Goal: Task Accomplishment & Management: Use online tool/utility

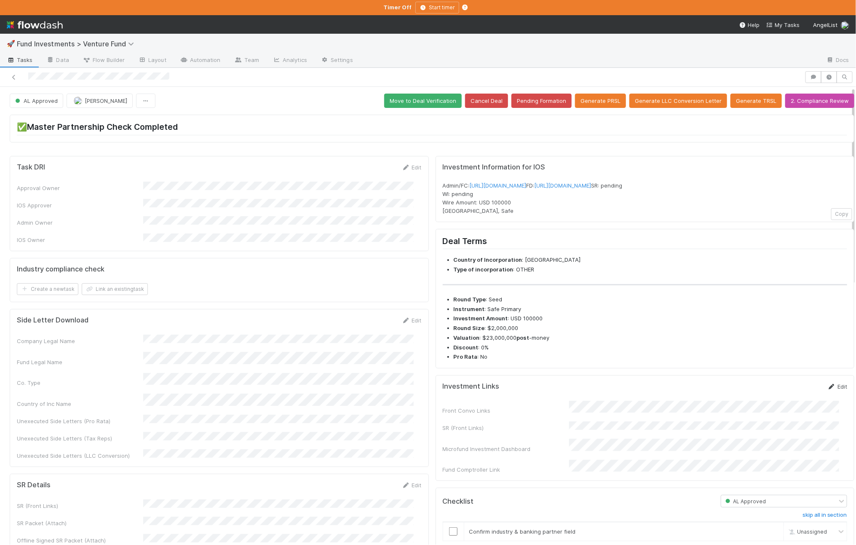
click at [827, 390] on link "Edit" at bounding box center [837, 386] width 20 height 7
click at [790, 396] on button "Save" at bounding box center [802, 389] width 24 height 14
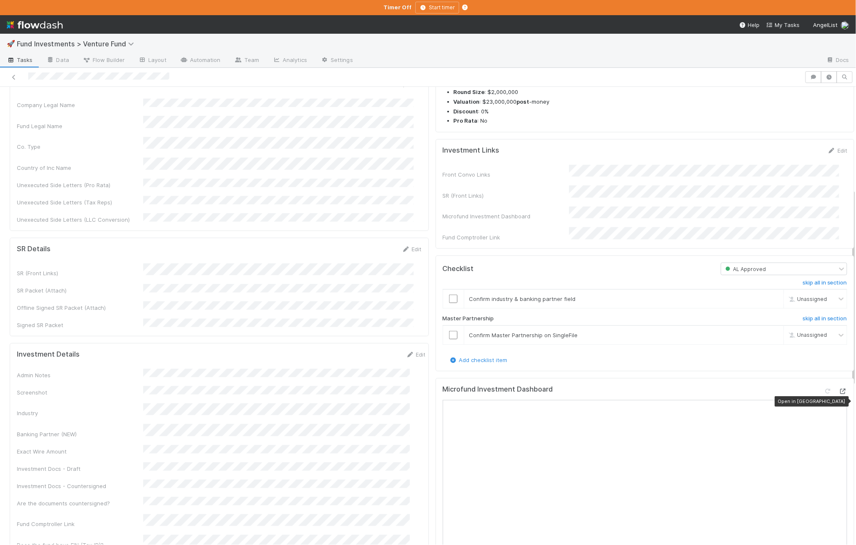
click at [839, 394] on icon at bounding box center [843, 390] width 8 height 5
click at [406, 351] on link "Edit" at bounding box center [416, 354] width 20 height 7
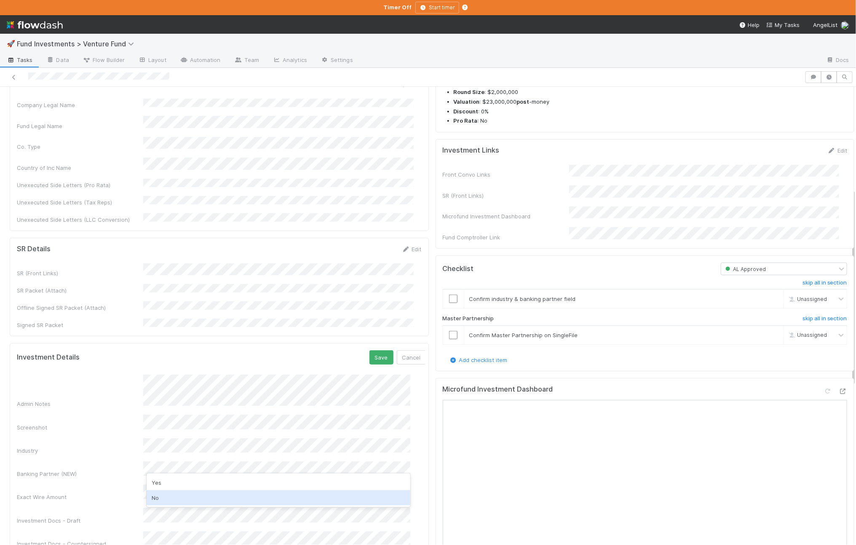
click at [193, 500] on div "No" at bounding box center [279, 497] width 264 height 15
click at [369, 350] on button "Save" at bounding box center [381, 357] width 24 height 14
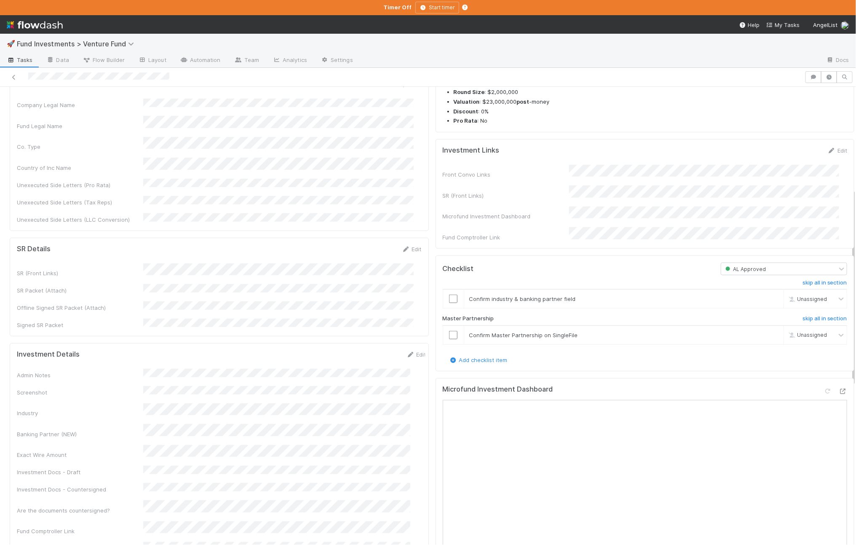
scroll to position [0, 0]
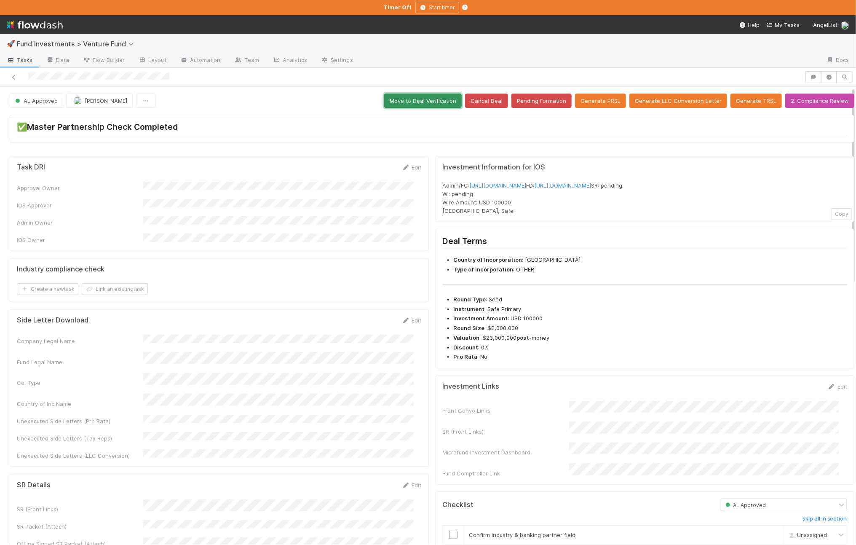
click at [418, 105] on button "Move to Deal Verification" at bounding box center [423, 101] width 78 height 14
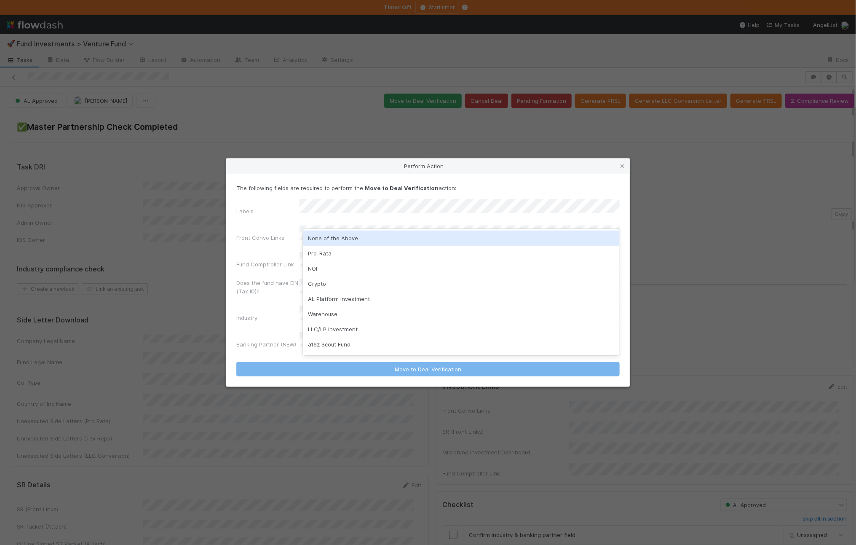
click at [354, 237] on div "None of the Above" at bounding box center [461, 237] width 317 height 15
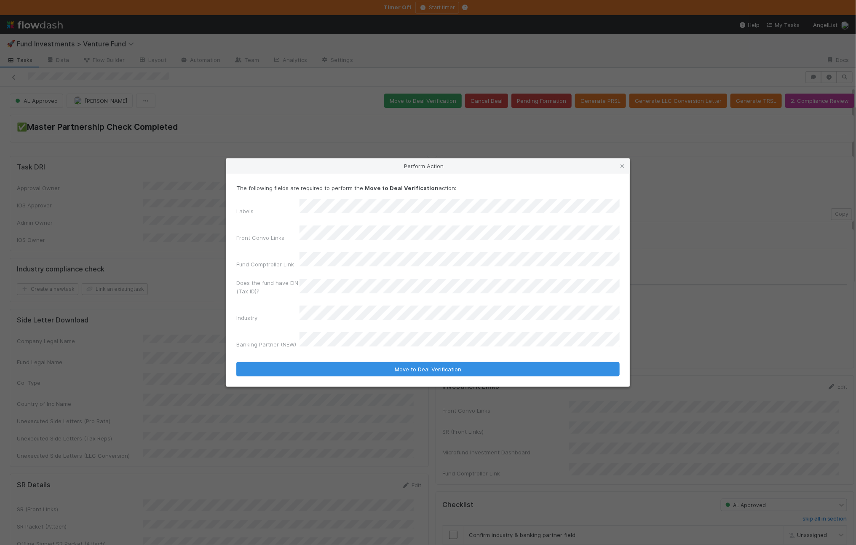
click at [299, 348] on form "The following fields are required to perform the Move to Deal Verification acti…" at bounding box center [427, 280] width 383 height 193
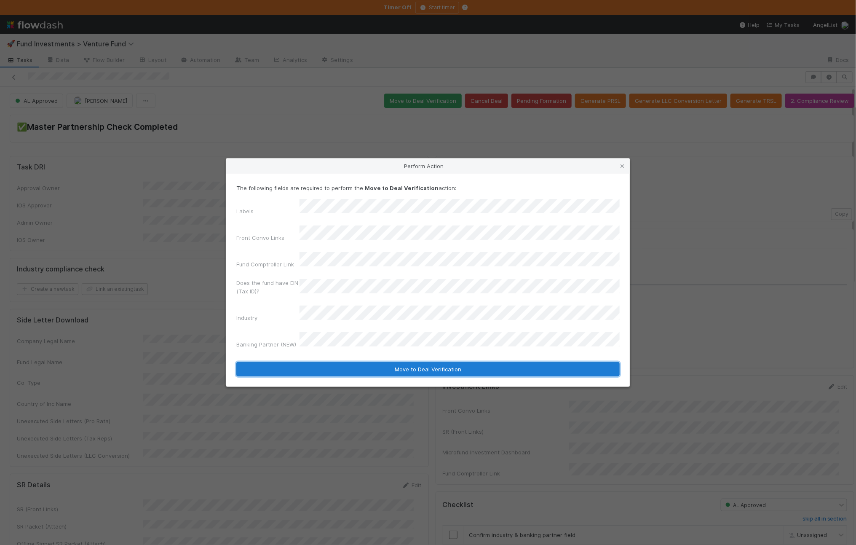
click at [297, 362] on button "Move to Deal Verification" at bounding box center [427, 369] width 383 height 14
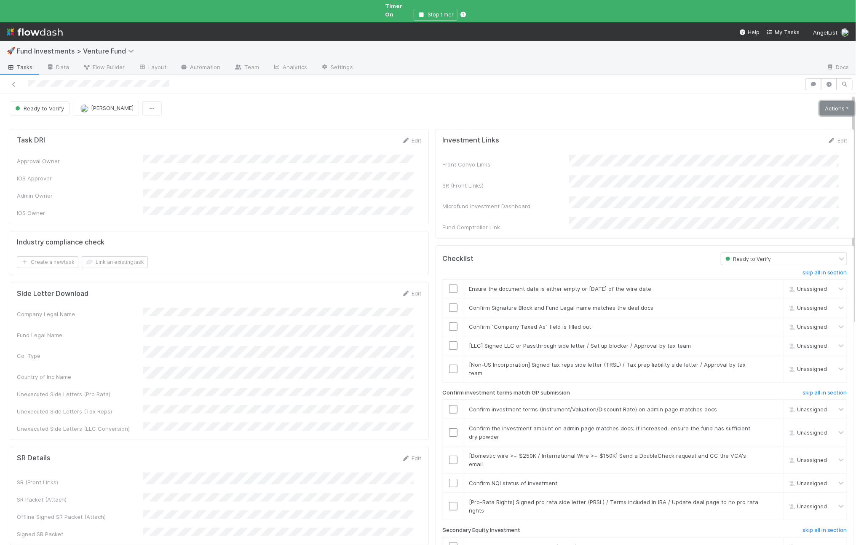
click at [823, 101] on link "Actions" at bounding box center [837, 108] width 35 height 14
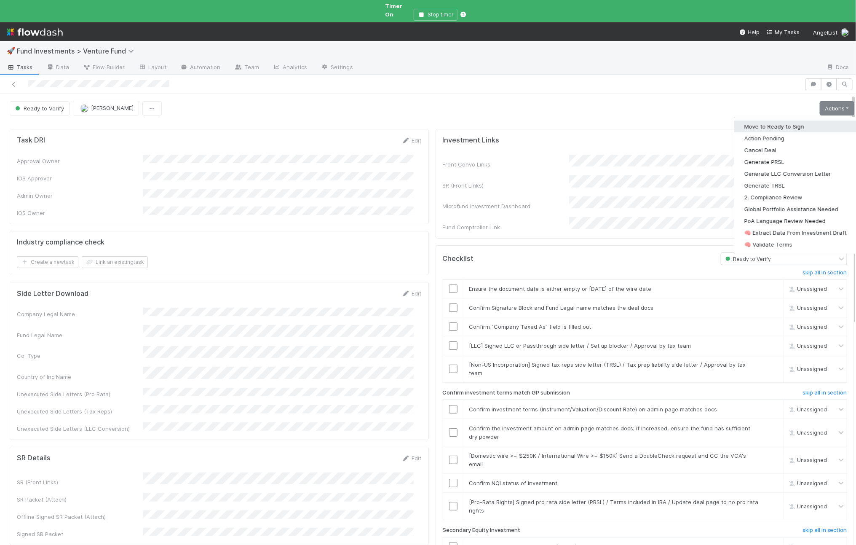
click at [786, 120] on button "Move to Ready to Sign" at bounding box center [795, 126] width 123 height 12
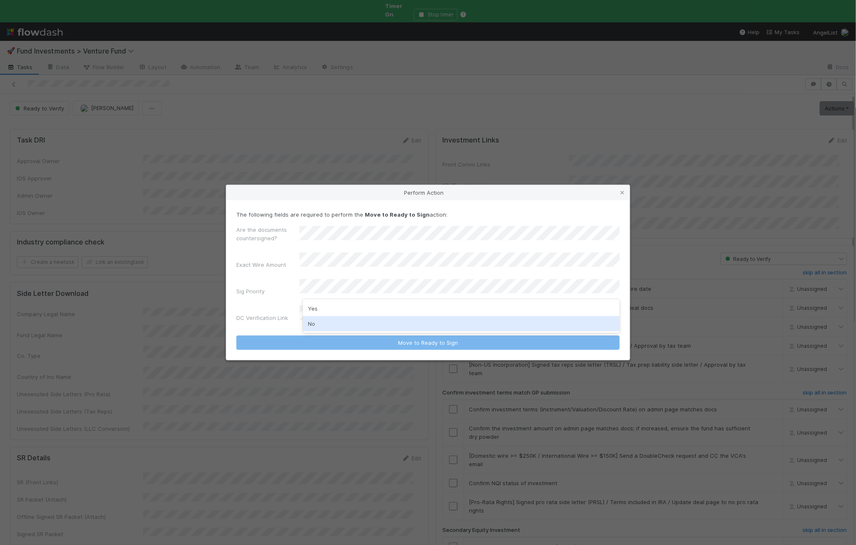
click at [331, 321] on div "No" at bounding box center [461, 323] width 317 height 15
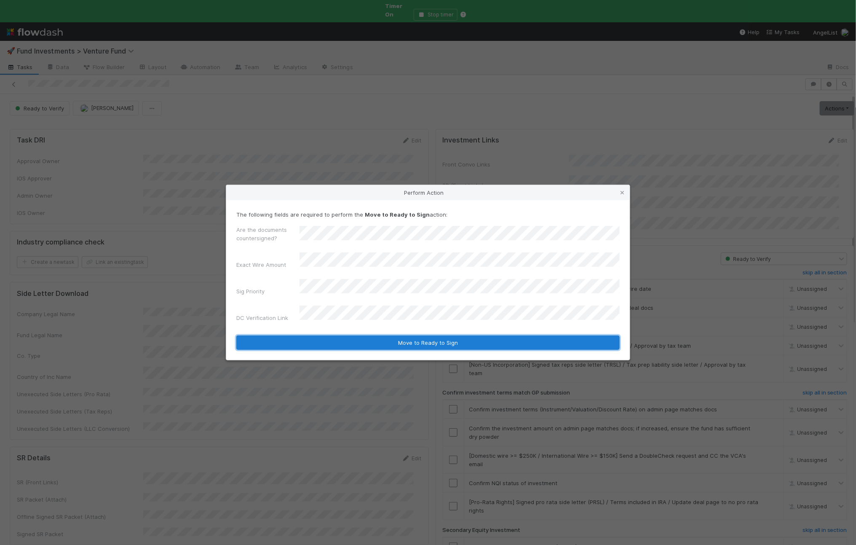
click at [334, 335] on button "Move to Ready to Sign" at bounding box center [427, 342] width 383 height 14
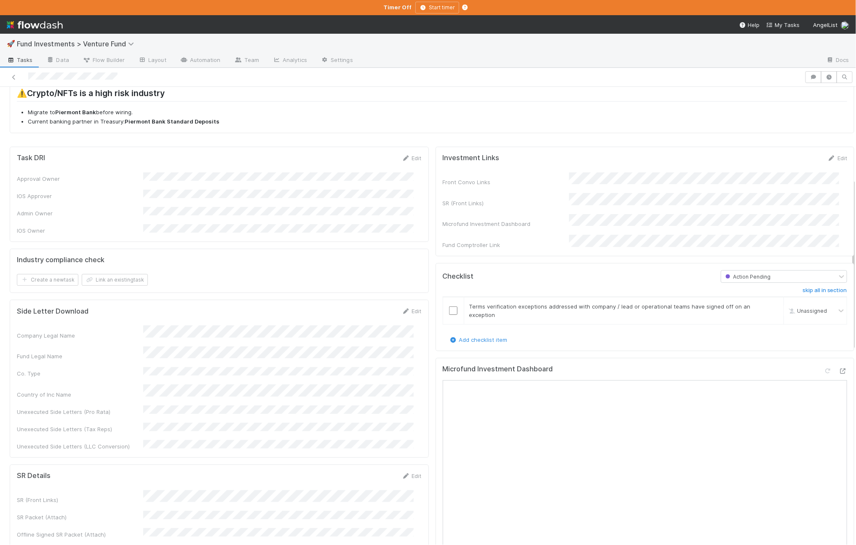
scroll to position [245, 0]
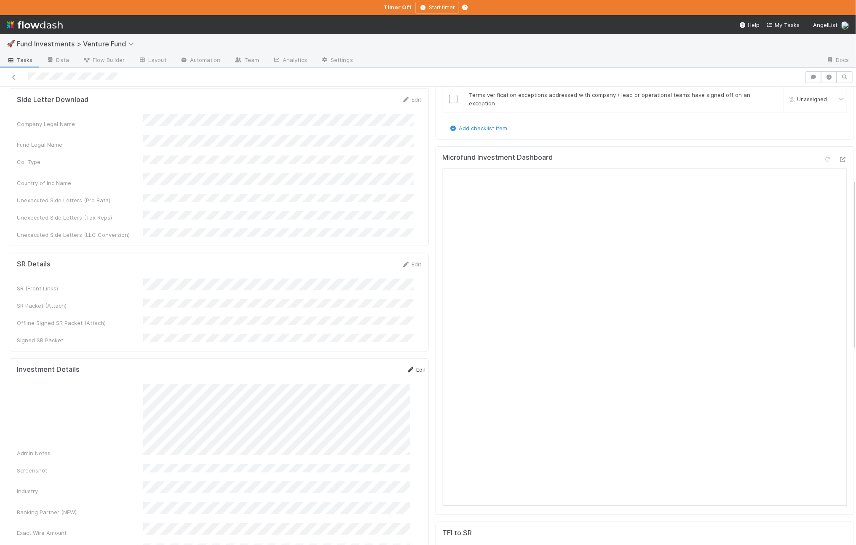
click at [407, 366] on link "Edit" at bounding box center [417, 369] width 20 height 7
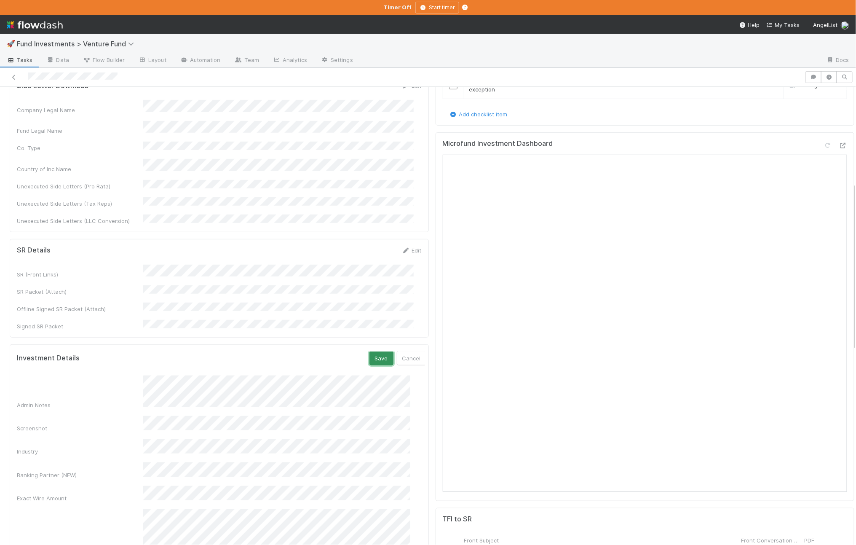
click at [369, 351] on button "Save" at bounding box center [381, 358] width 24 height 14
click at [839, 143] on icon at bounding box center [843, 145] width 8 height 5
click at [406, 352] on link "Edit" at bounding box center [416, 355] width 20 height 7
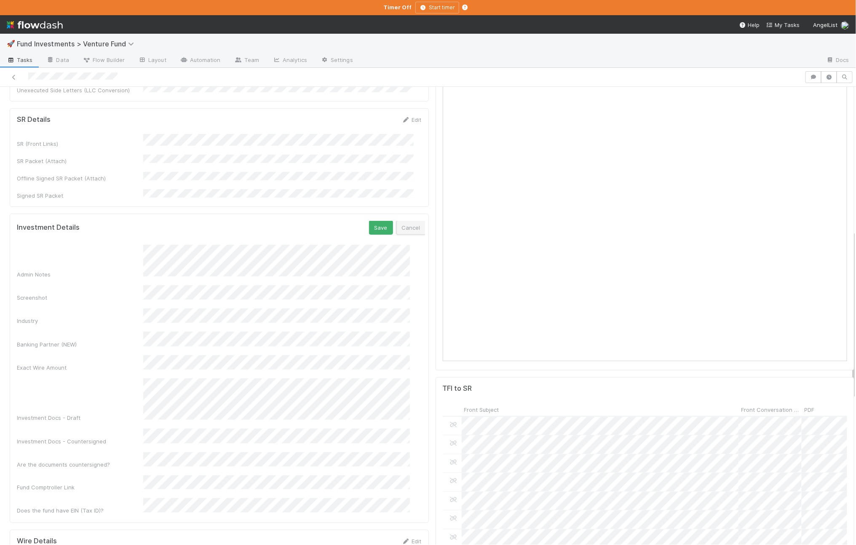
click at [396, 220] on button "Cancel" at bounding box center [410, 227] width 29 height 14
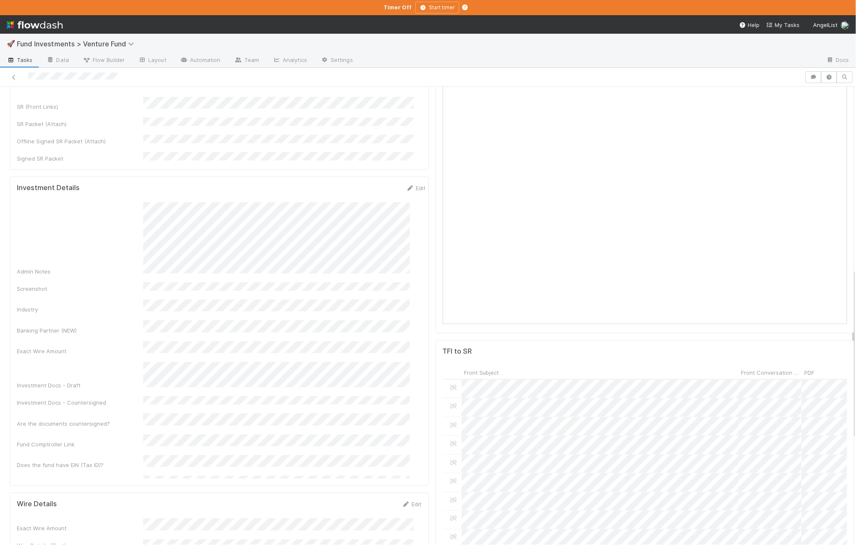
scroll to position [546, 0]
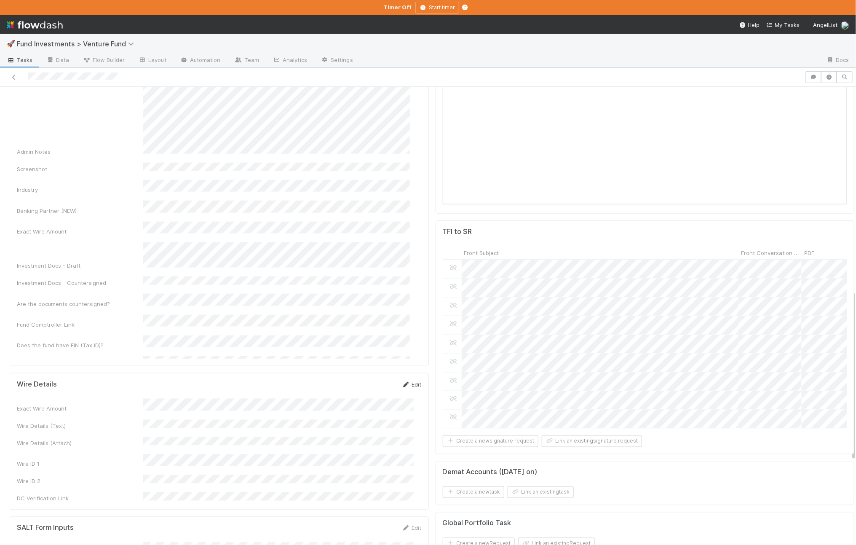
click at [409, 381] on link "Edit" at bounding box center [412, 384] width 20 height 7
click at [370, 380] on button "Save" at bounding box center [377, 387] width 24 height 14
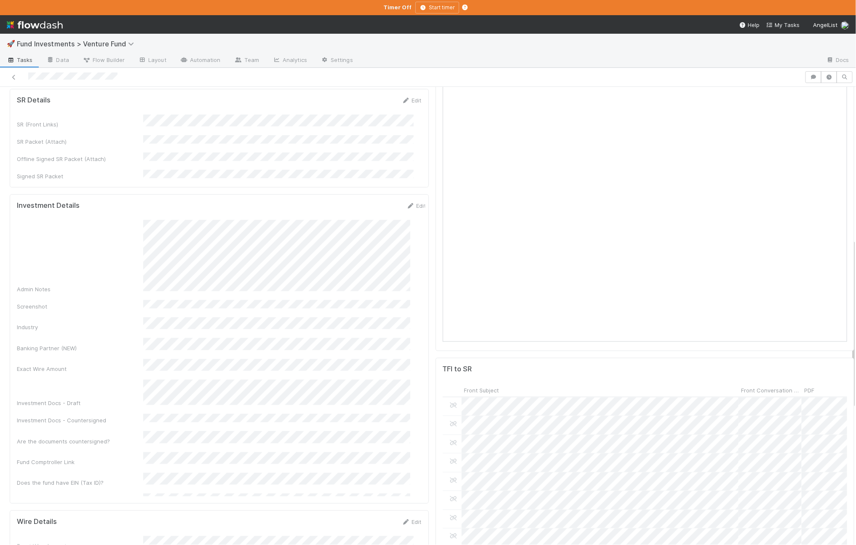
click at [133, 242] on div "Admin Notes" at bounding box center [221, 256] width 409 height 73
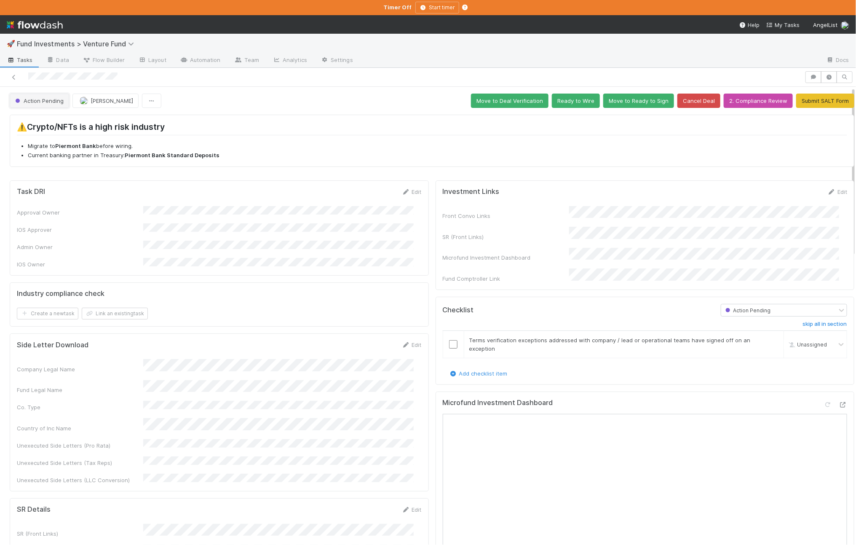
click at [28, 103] on span "Action Pending" at bounding box center [38, 100] width 50 height 7
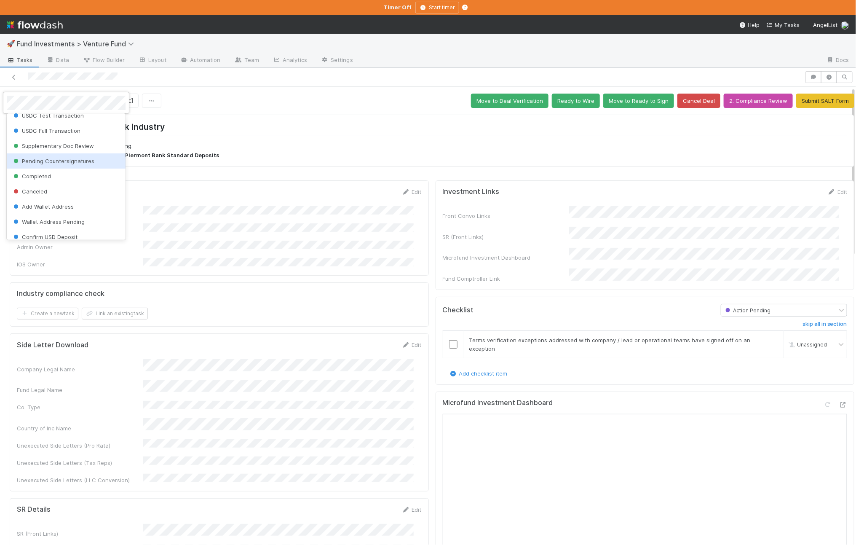
scroll to position [137, 0]
click at [66, 152] on span "Supplementary Doc Review" at bounding box center [53, 152] width 82 height 7
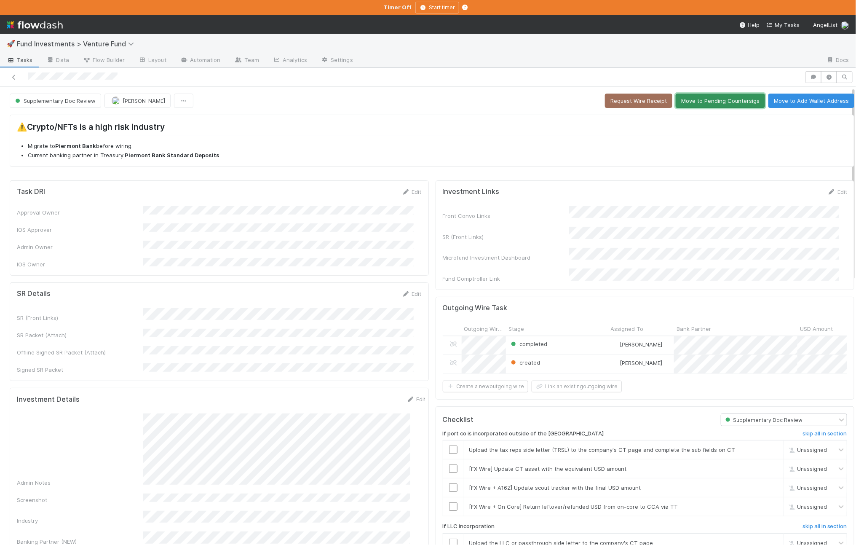
click at [709, 108] on button "Move to Pending Countersigs" at bounding box center [720, 101] width 89 height 14
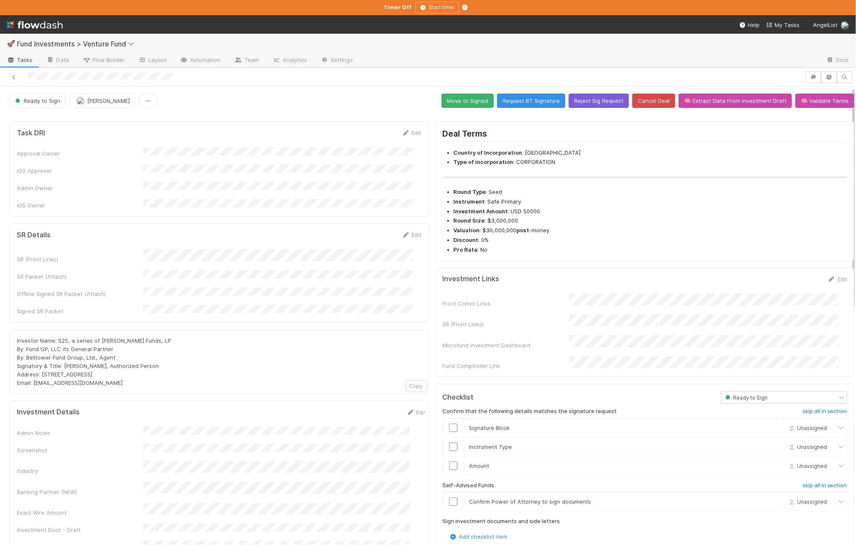
click at [450, 91] on div "Ready to Sign Ali Al Khatib Move to Signed Request BT Signature Reject Sig Requ…" at bounding box center [432, 555] width 864 height 937
click at [449, 101] on button "Move to Signed" at bounding box center [468, 101] width 52 height 14
click at [469, 96] on button "Move to Signed" at bounding box center [468, 101] width 52 height 14
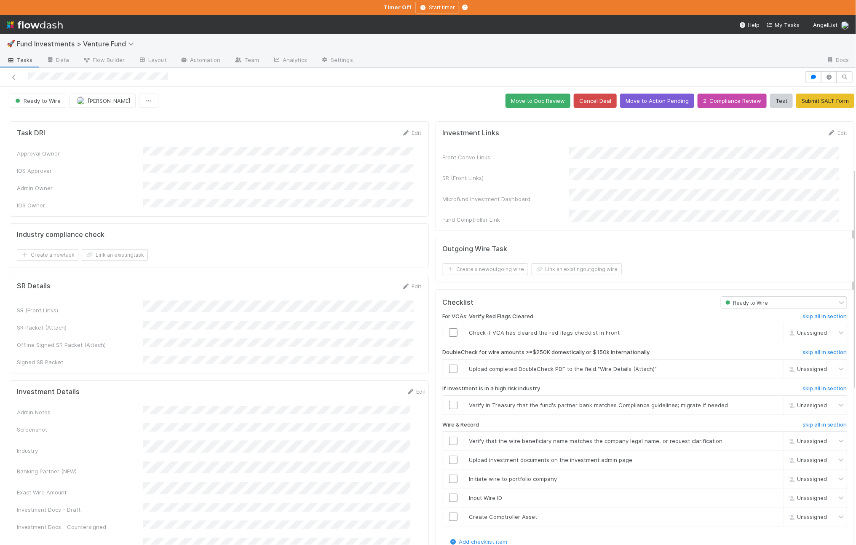
scroll to position [282, 0]
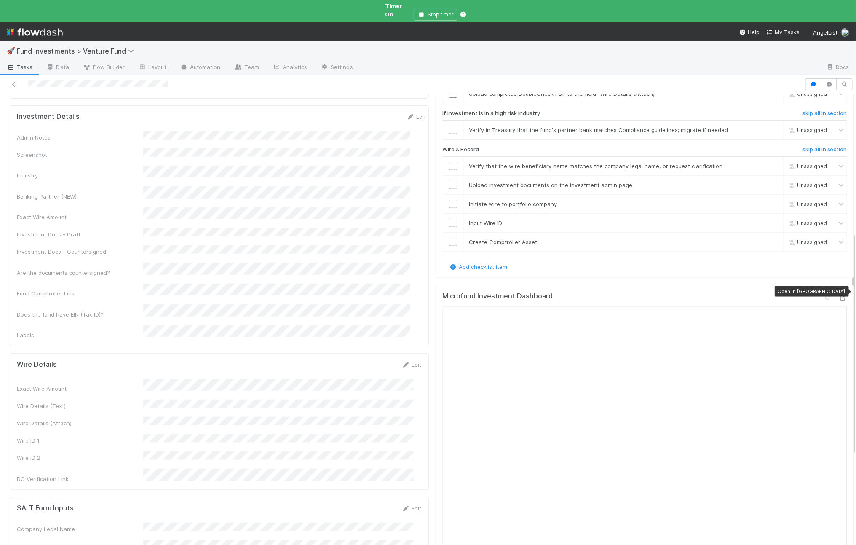
click at [839, 295] on icon at bounding box center [843, 297] width 8 height 5
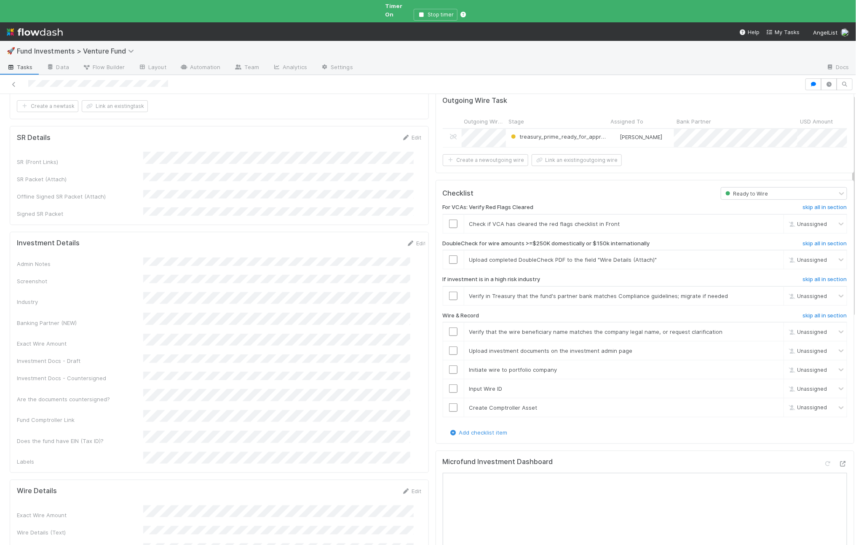
scroll to position [0, 0]
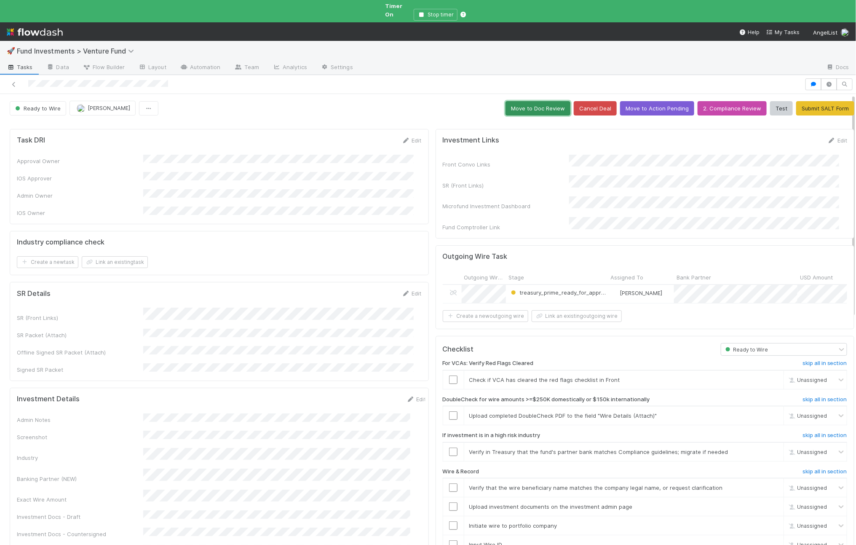
click at [517, 105] on button "Move to Doc Review" at bounding box center [538, 108] width 65 height 14
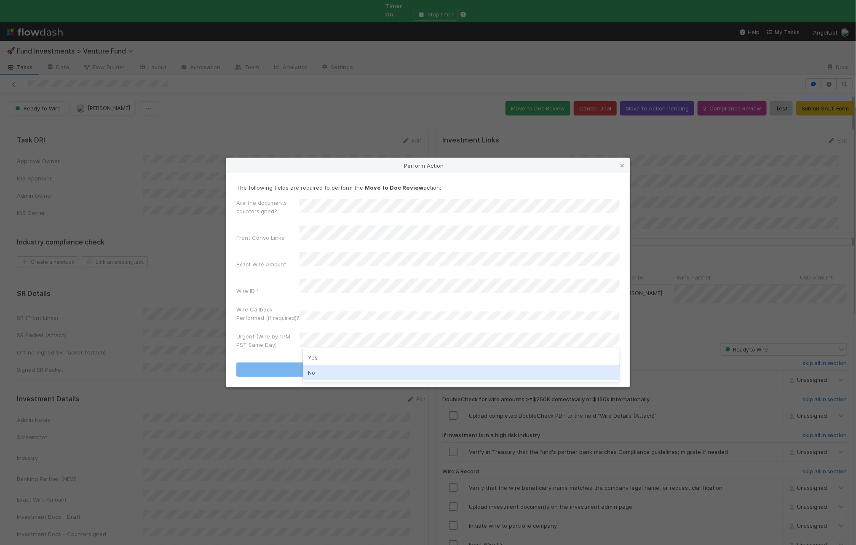
click at [338, 368] on div "No" at bounding box center [461, 372] width 317 height 15
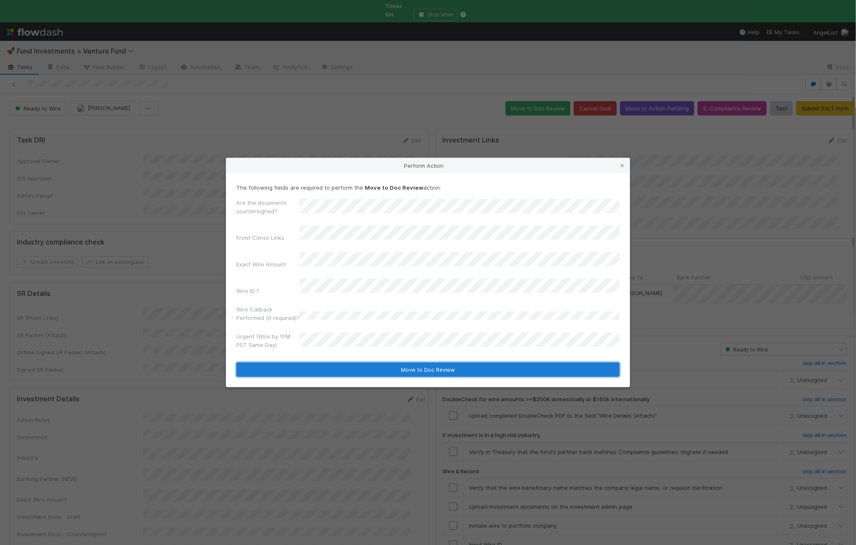
click at [316, 362] on button "Move to Doc Review" at bounding box center [427, 369] width 383 height 14
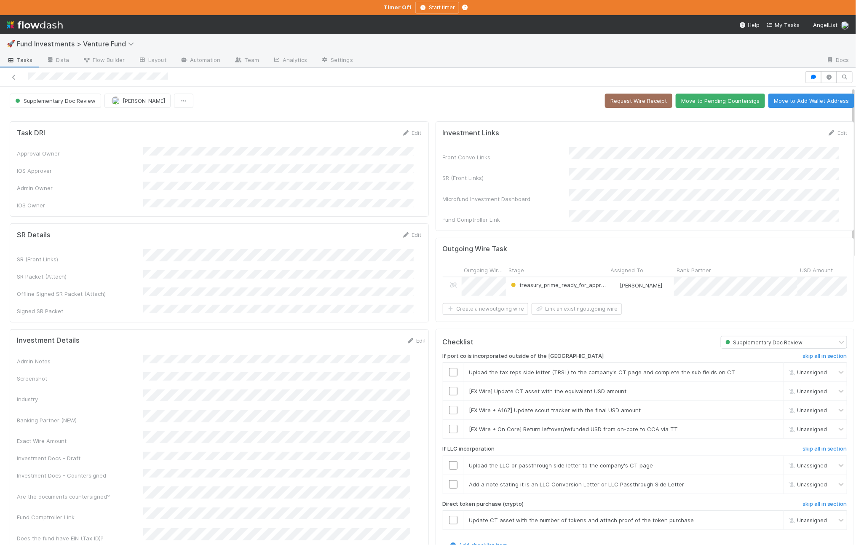
click at [712, 102] on button "Move to Pending Countersigs" at bounding box center [720, 101] width 89 height 14
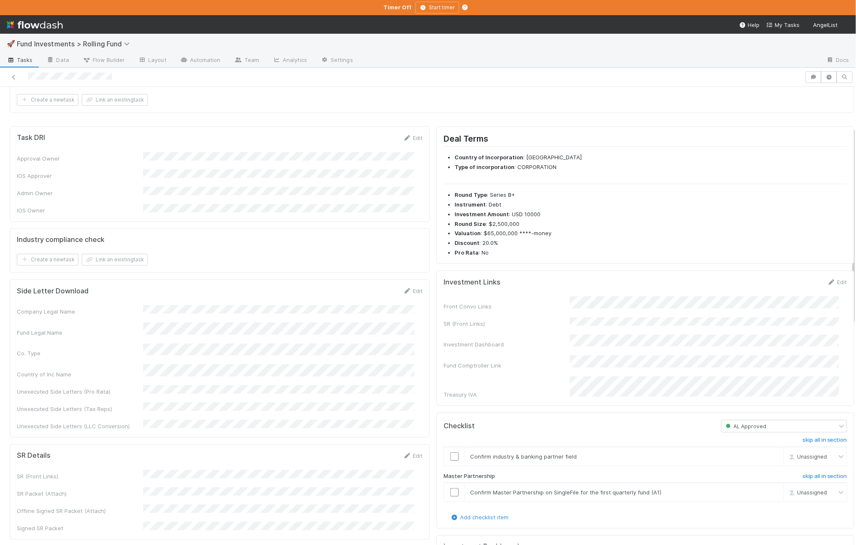
scroll to position [93, 0]
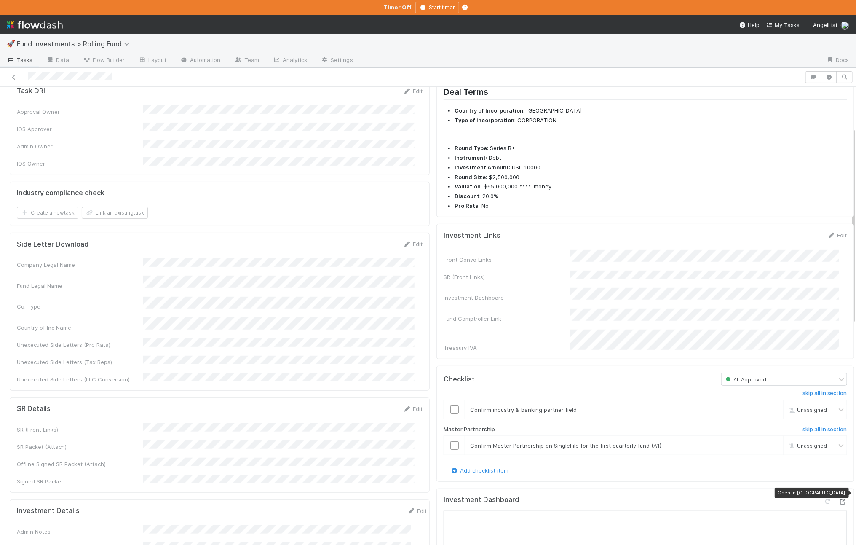
click at [839, 499] on icon at bounding box center [843, 501] width 8 height 5
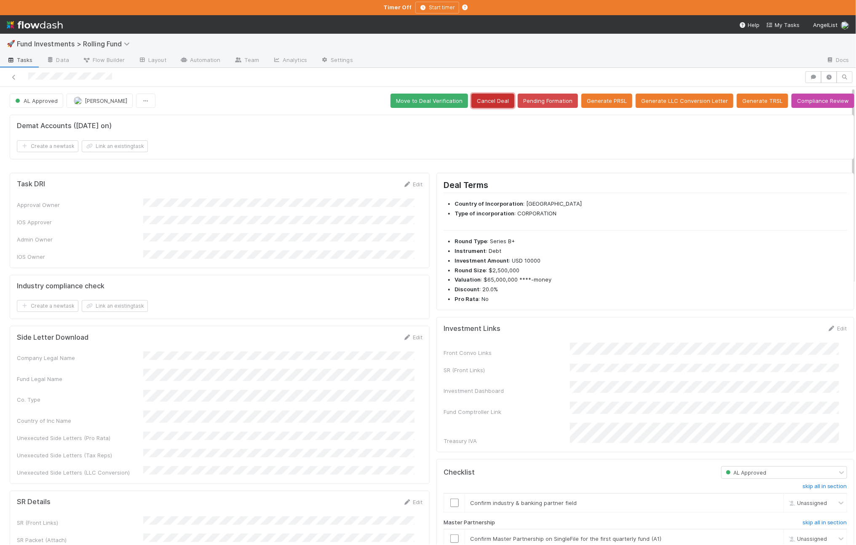
click at [493, 103] on button "Cancel Deal" at bounding box center [492, 101] width 43 height 14
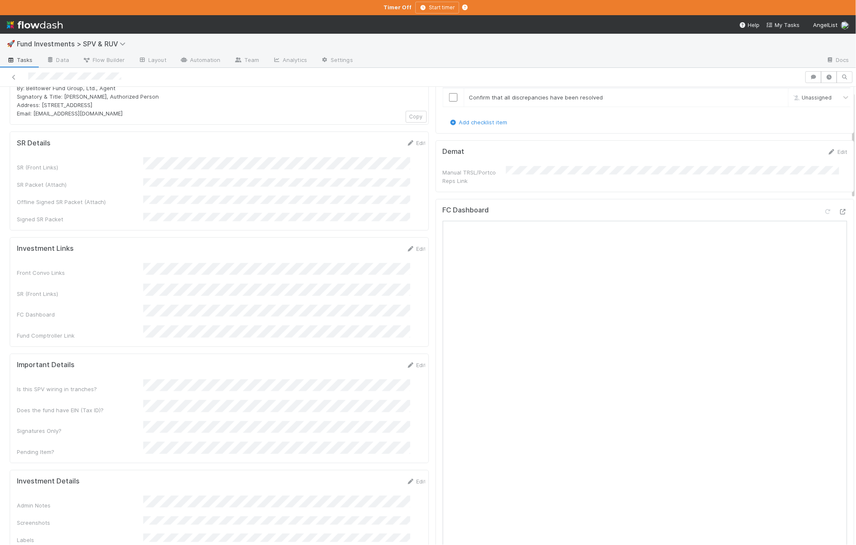
scroll to position [230, 0]
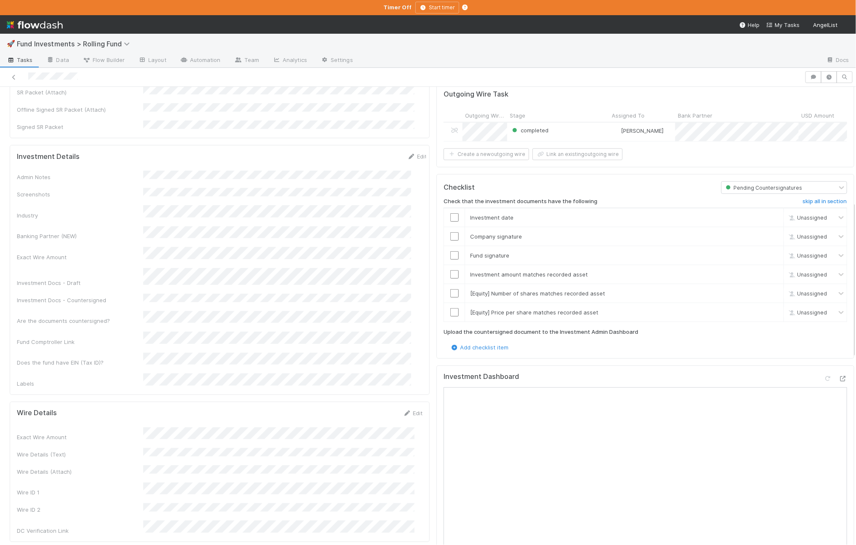
scroll to position [451, 0]
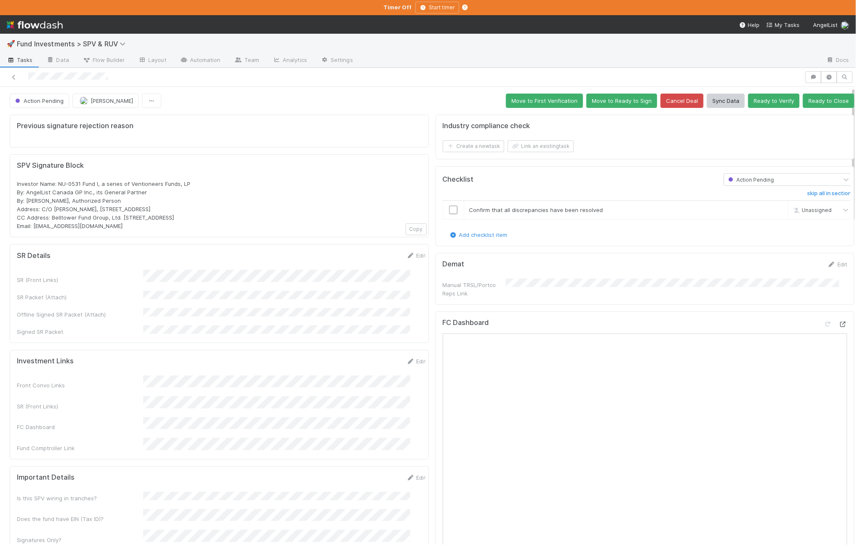
click at [839, 322] on icon at bounding box center [843, 323] width 8 height 5
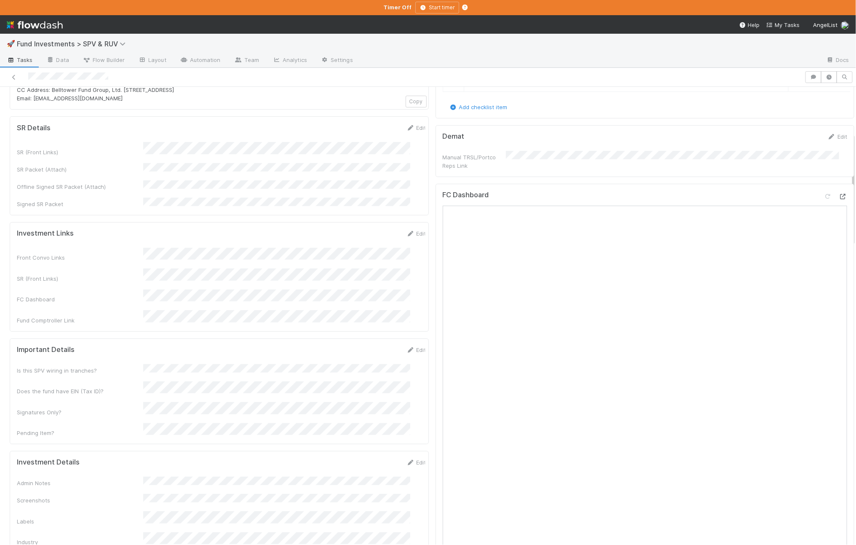
scroll to position [305, 0]
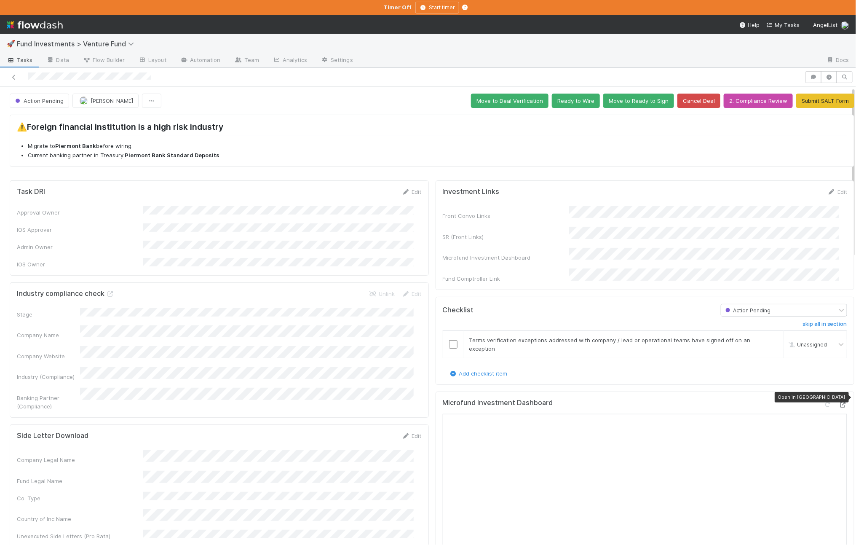
click at [688, 402] on icon at bounding box center [843, 404] width 8 height 5
click at [563, 98] on button "Ready to Wire" at bounding box center [576, 101] width 48 height 14
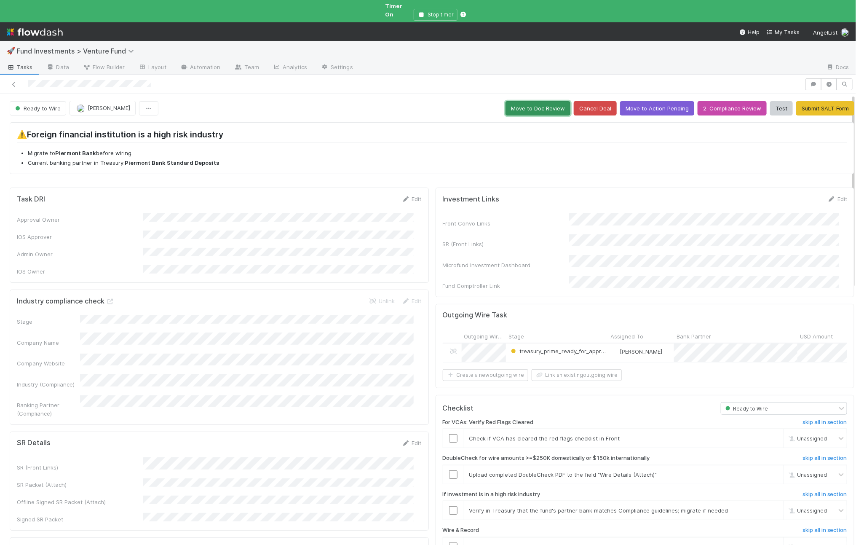
click at [507, 105] on button "Move to Doc Review" at bounding box center [538, 108] width 65 height 14
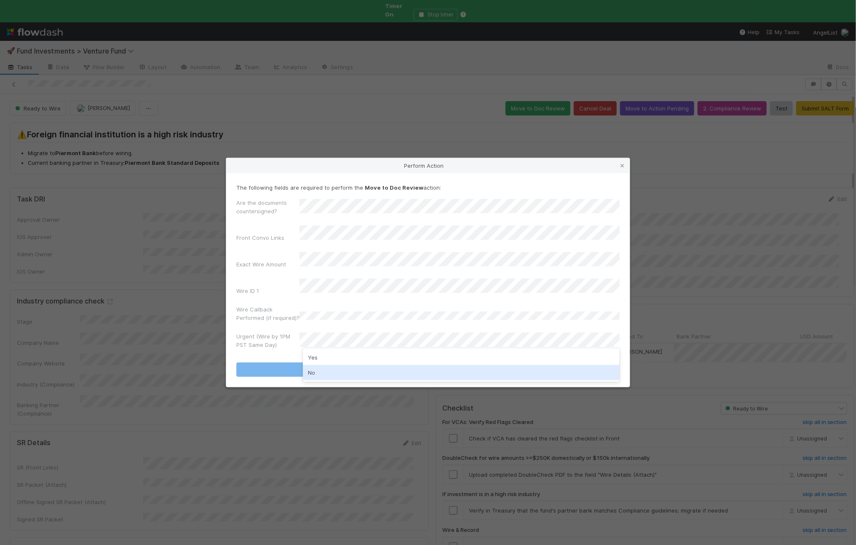
drag, startPoint x: 319, startPoint y: 369, endPoint x: 313, endPoint y: 364, distance: 8.6
click at [319, 369] on div "No" at bounding box center [461, 372] width 317 height 15
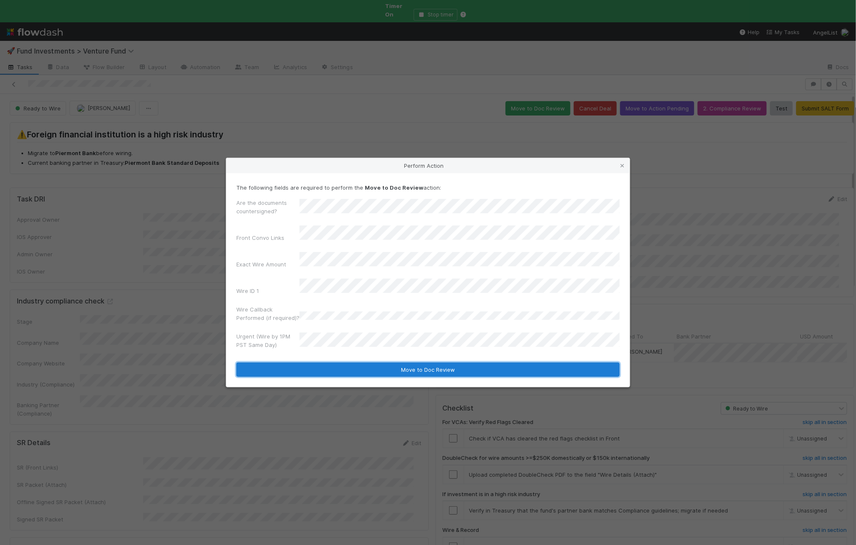
click at [313, 364] on button "Move to Doc Review" at bounding box center [427, 369] width 383 height 14
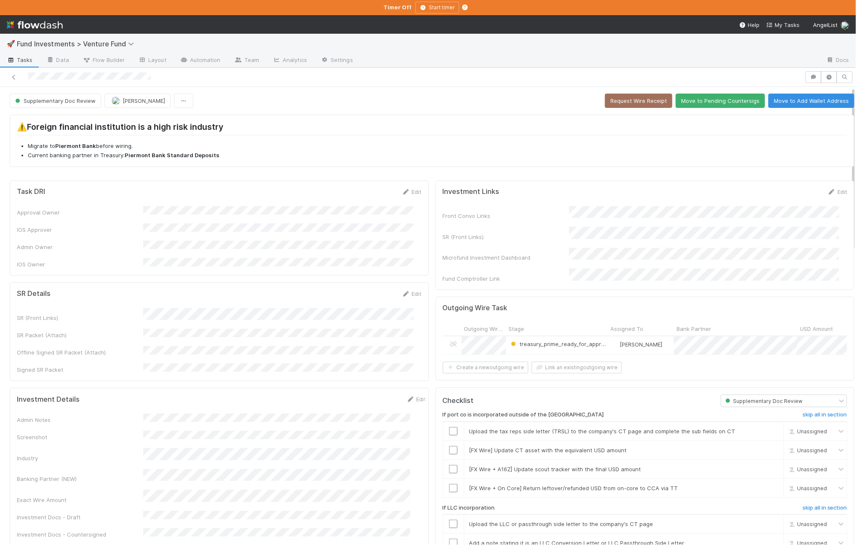
click at [688, 102] on button "Move to Pending Countersigs" at bounding box center [720, 101] width 89 height 14
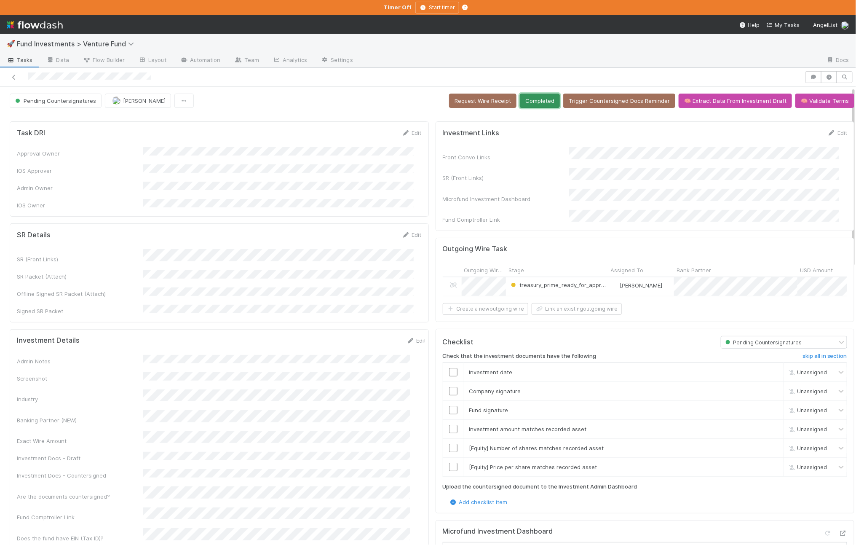
click at [533, 99] on button "Completed" at bounding box center [540, 101] width 40 height 14
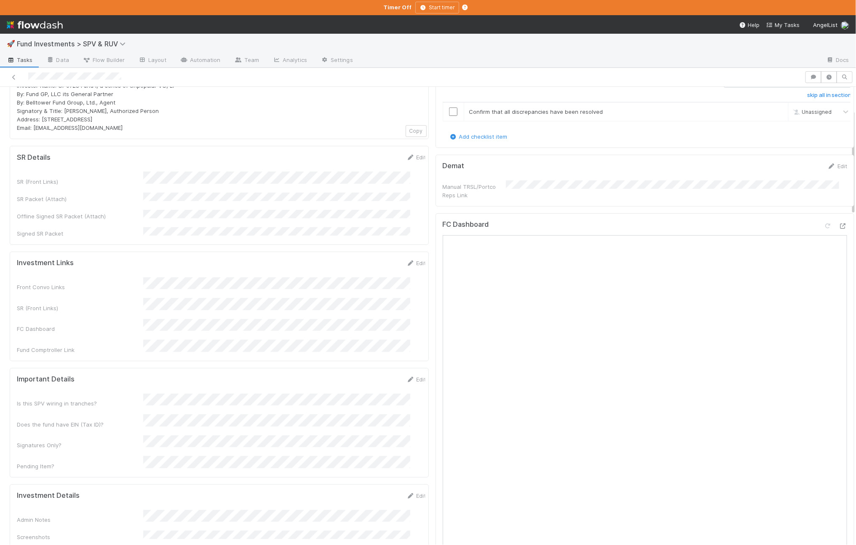
scroll to position [143, 0]
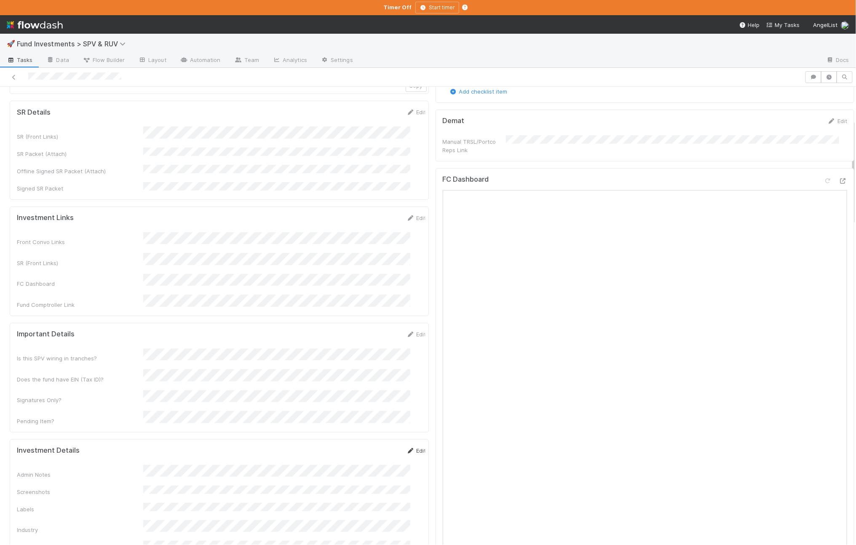
click at [407, 447] on link "Edit" at bounding box center [417, 450] width 20 height 7
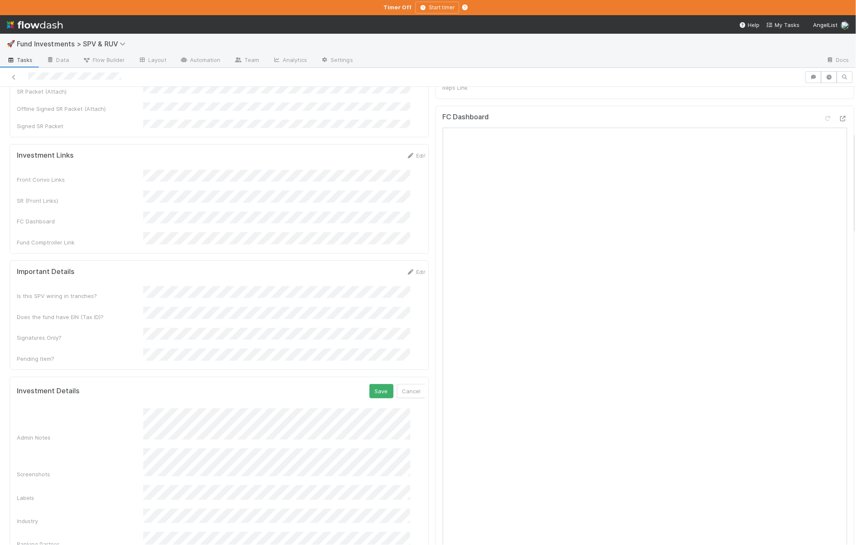
scroll to position [219, 0]
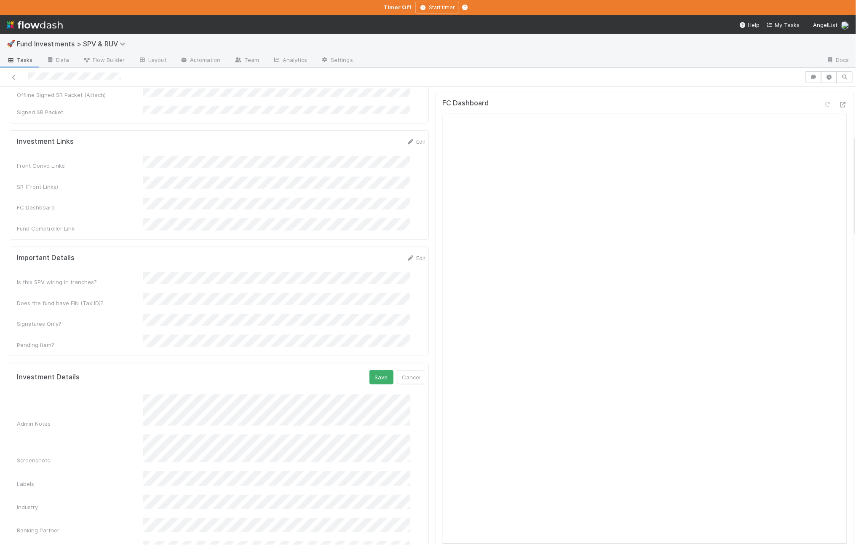
click at [102, 471] on div "Labels" at bounding box center [221, 479] width 409 height 16
click at [369, 370] on button "Save" at bounding box center [381, 377] width 24 height 14
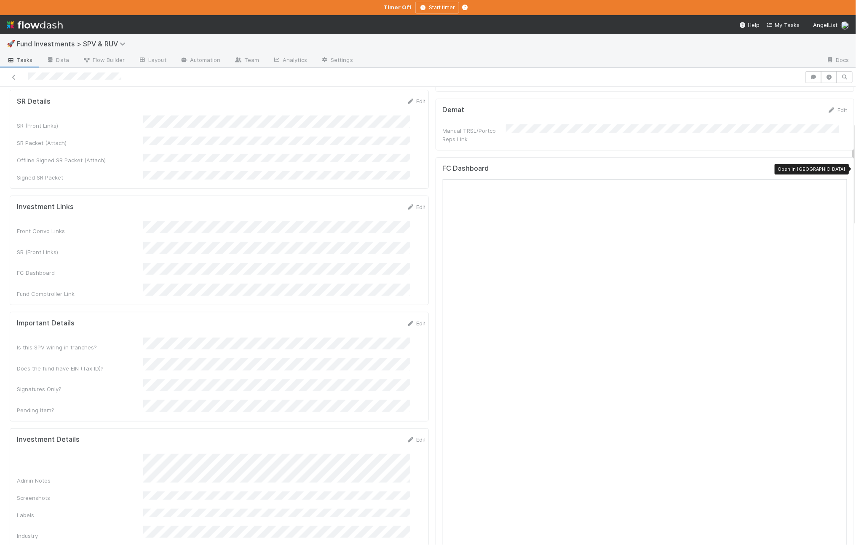
click at [839, 169] on icon at bounding box center [843, 169] width 8 height 5
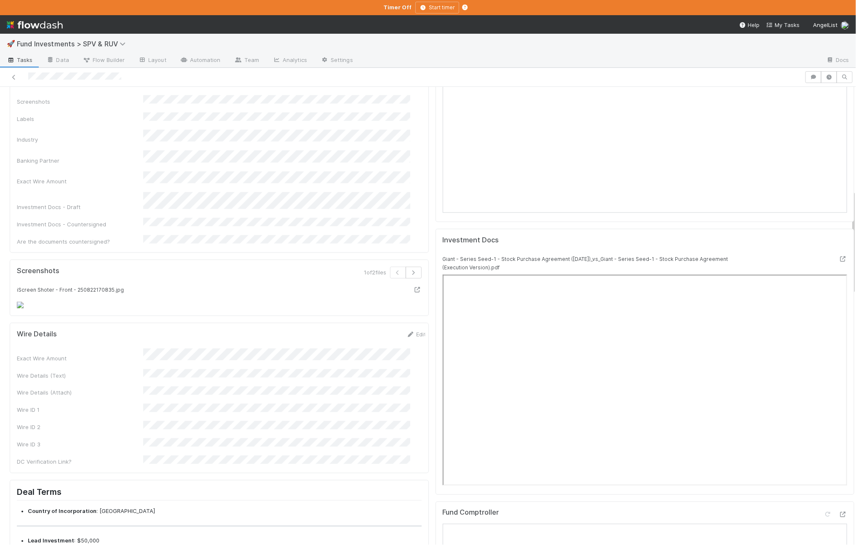
scroll to position [609, 0]
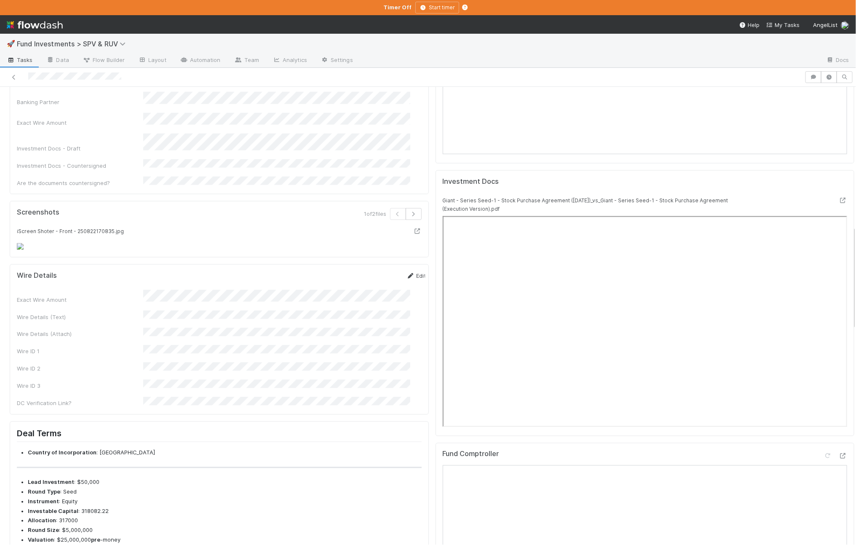
click at [407, 274] on link "Edit" at bounding box center [417, 275] width 20 height 7
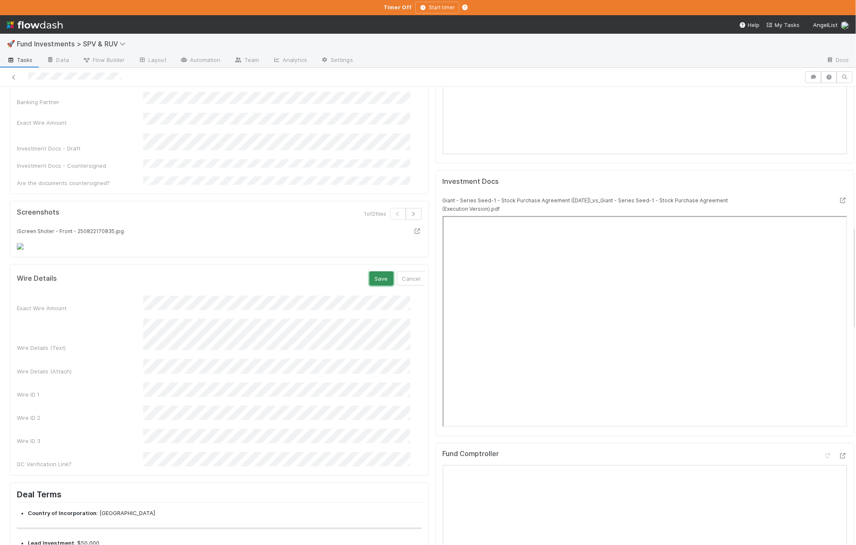
click at [369, 279] on button "Save" at bounding box center [381, 278] width 24 height 14
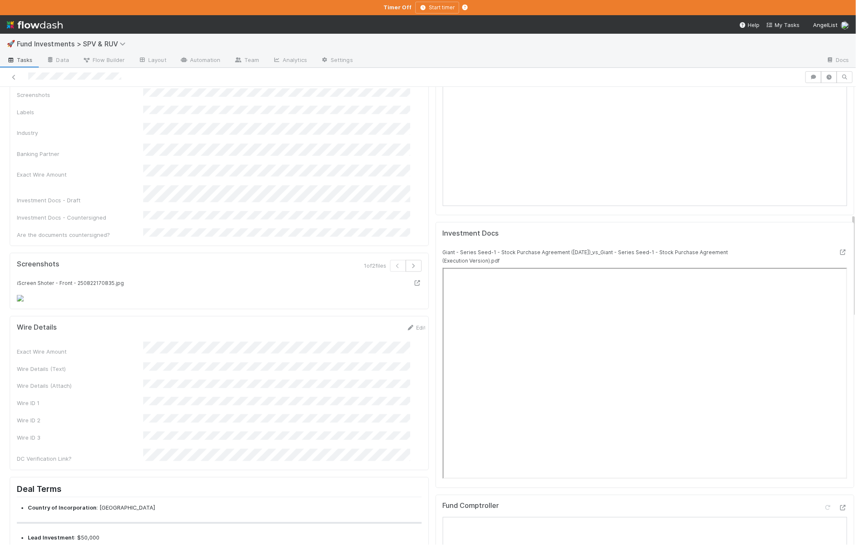
scroll to position [0, 0]
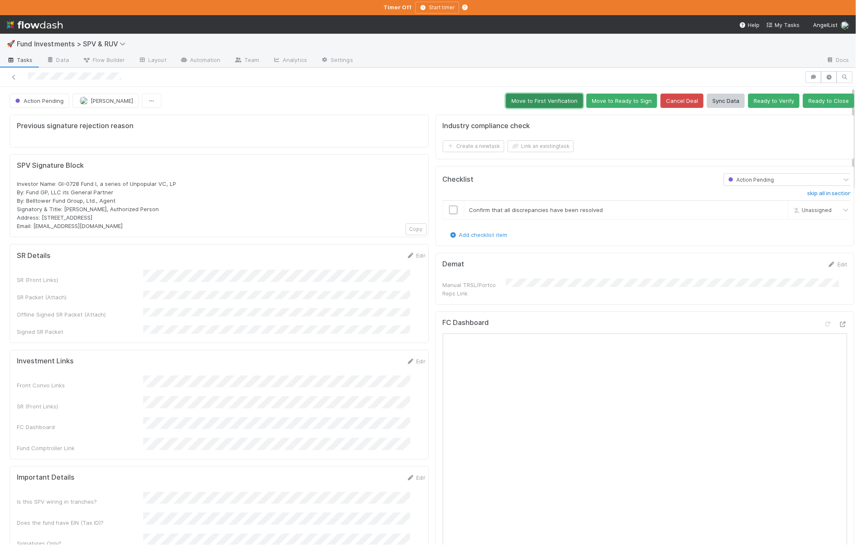
click at [533, 98] on button "Move to First Verification" at bounding box center [544, 101] width 77 height 14
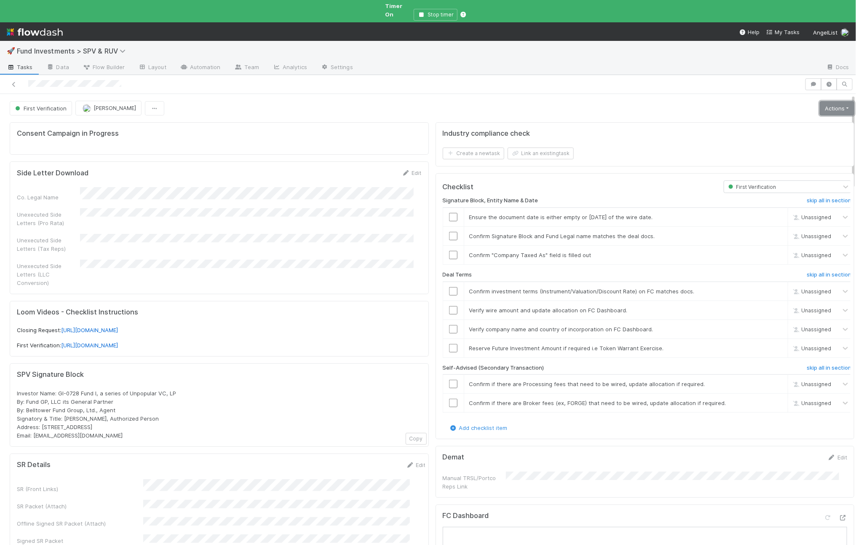
click at [820, 101] on link "Actions" at bounding box center [837, 108] width 35 height 14
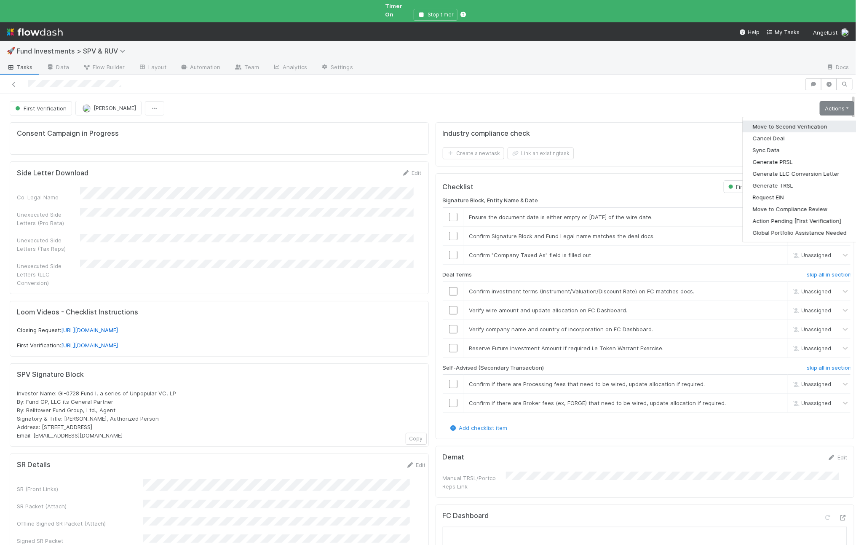
click at [800, 120] on button "Move to Second Verification" at bounding box center [800, 126] width 114 height 12
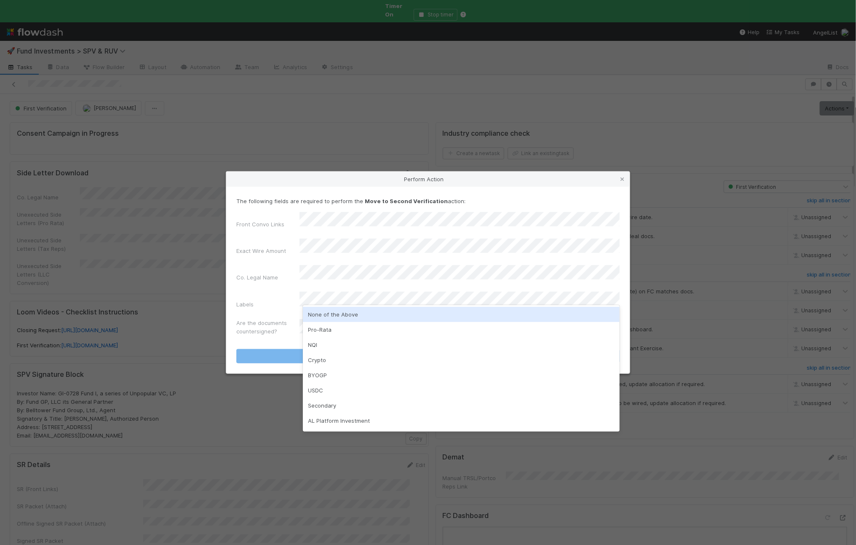
click at [345, 314] on div "None of the Above" at bounding box center [461, 314] width 317 height 15
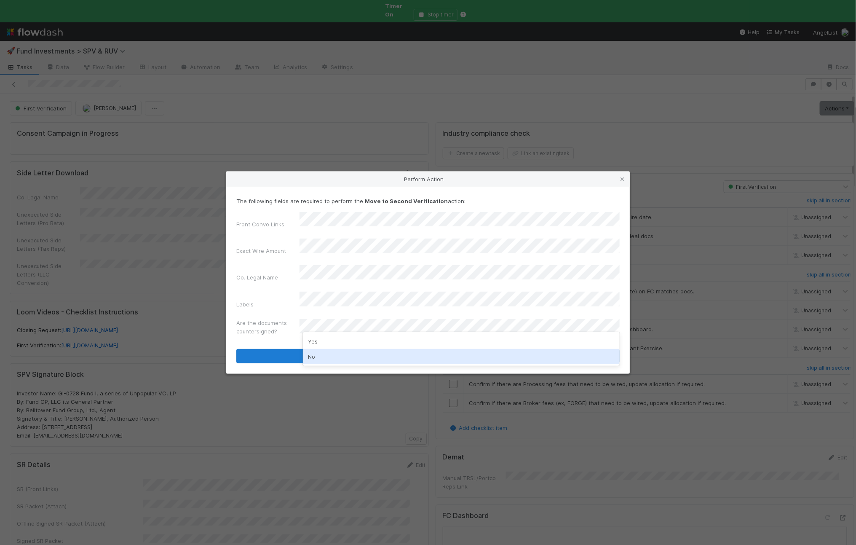
drag, startPoint x: 332, startPoint y: 356, endPoint x: 318, endPoint y: 345, distance: 18.6
click at [332, 356] on div "No" at bounding box center [461, 356] width 317 height 15
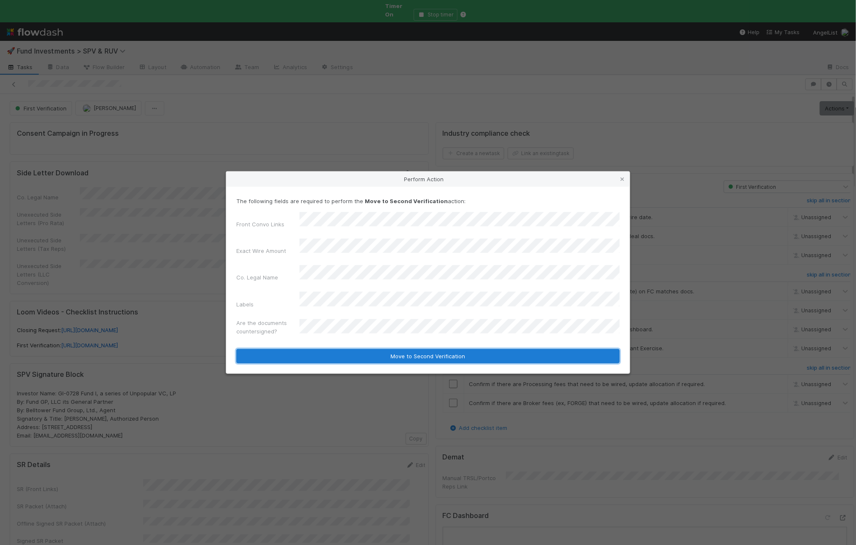
drag, startPoint x: 316, startPoint y: 343, endPoint x: 310, endPoint y: 341, distance: 6.0
click at [316, 349] on button "Move to Second Verification" at bounding box center [427, 356] width 383 height 14
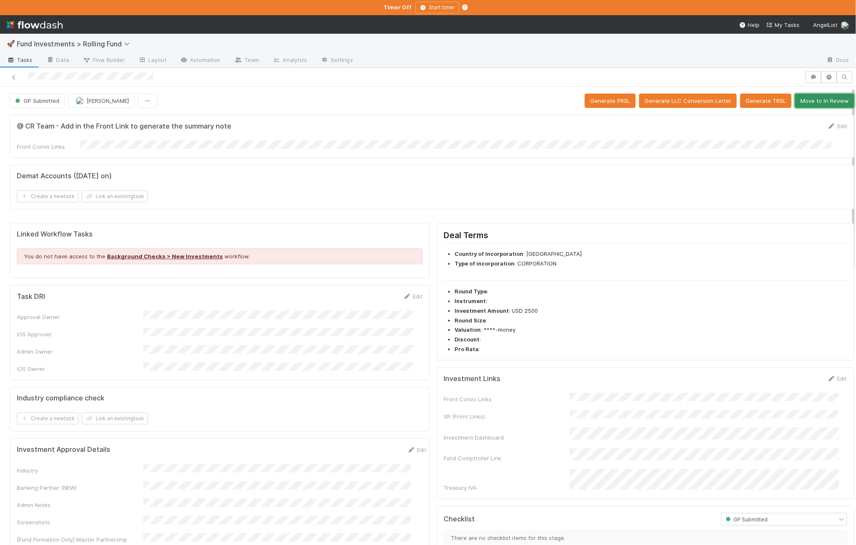
click at [811, 99] on button "Move to In Review" at bounding box center [824, 101] width 59 height 14
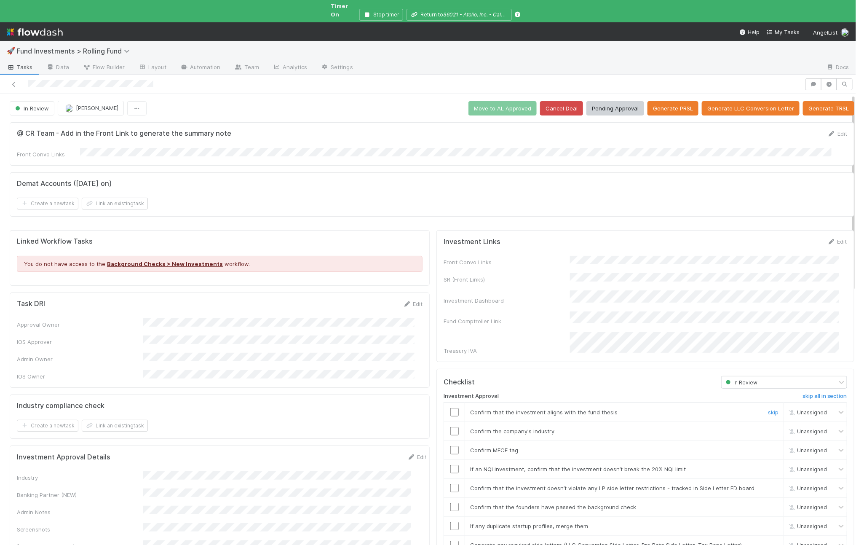
click at [450, 408] on input "checkbox" at bounding box center [454, 412] width 8 height 8
click at [449, 422] on td at bounding box center [454, 431] width 21 height 19
click at [450, 427] on input "checkbox" at bounding box center [454, 431] width 8 height 8
click at [450, 446] on input "checkbox" at bounding box center [454, 450] width 8 height 8
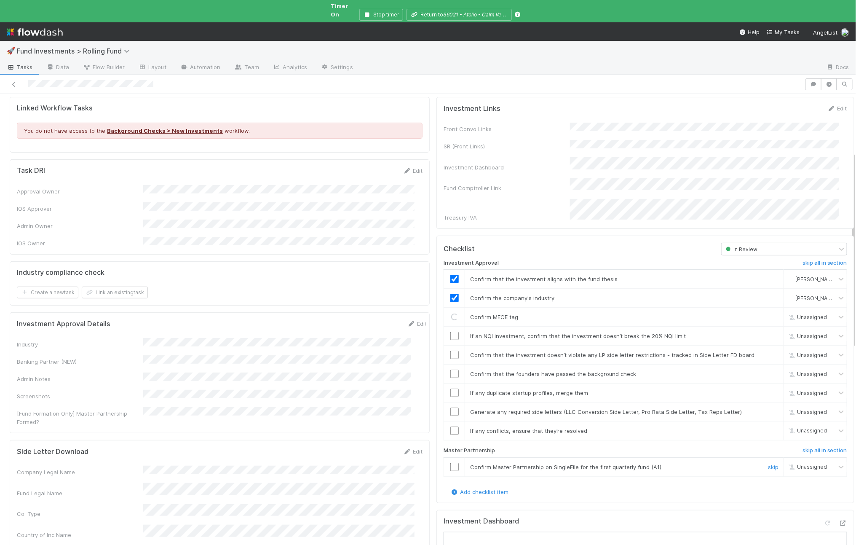
scroll to position [192, 0]
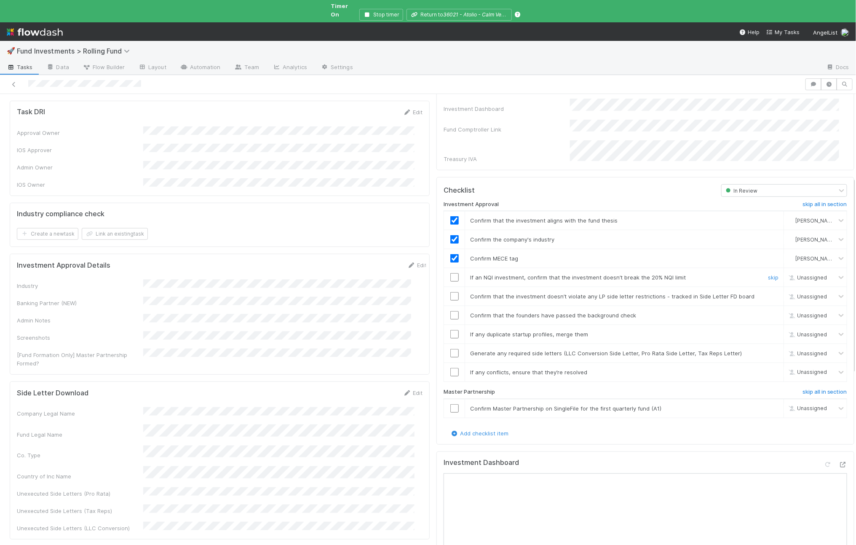
click at [450, 273] on input "checkbox" at bounding box center [454, 277] width 8 height 8
click at [450, 292] on input "checkbox" at bounding box center [454, 296] width 8 height 8
click at [450, 306] on td at bounding box center [454, 315] width 21 height 19
click at [450, 311] on input "checkbox" at bounding box center [454, 315] width 8 height 8
click at [450, 330] on input "checkbox" at bounding box center [454, 334] width 8 height 8
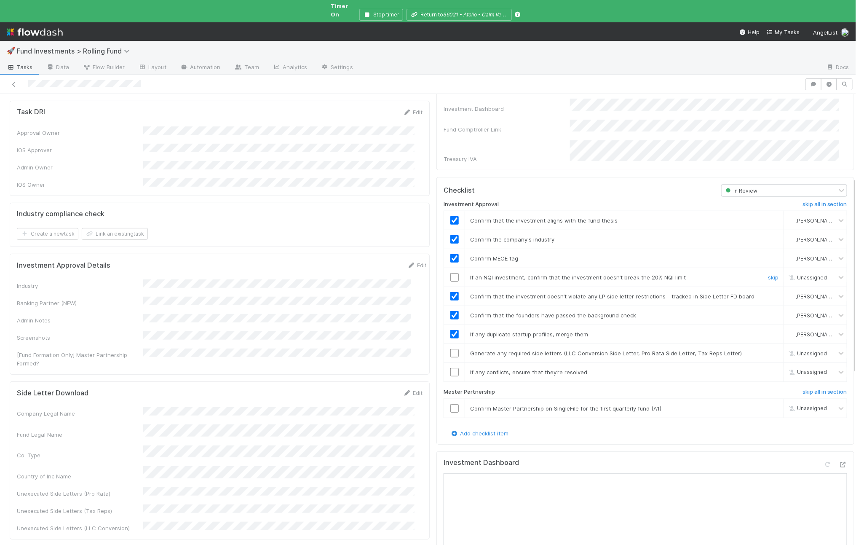
click at [450, 273] on input "checkbox" at bounding box center [454, 277] width 8 height 8
click at [450, 349] on input "checkbox" at bounding box center [454, 353] width 8 height 8
click at [450, 368] on input "checkbox" at bounding box center [454, 372] width 8 height 8
click at [450, 404] on input "checkbox" at bounding box center [454, 408] width 8 height 8
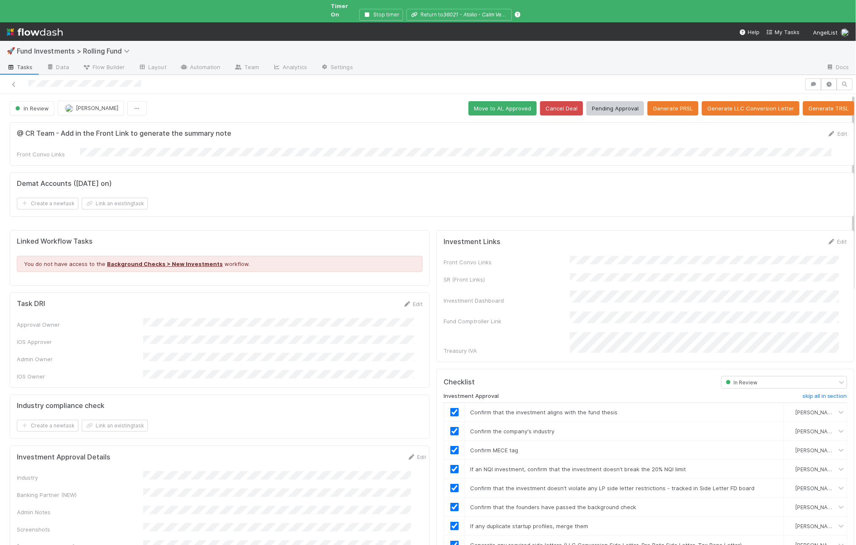
click at [492, 101] on button "Move to AL Approved" at bounding box center [502, 108] width 68 height 14
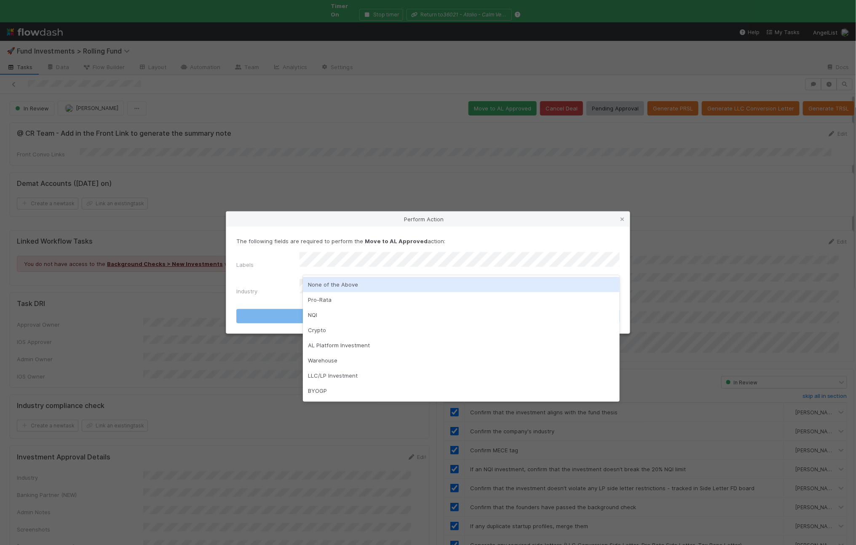
click at [332, 283] on div "None of the Above" at bounding box center [461, 284] width 317 height 15
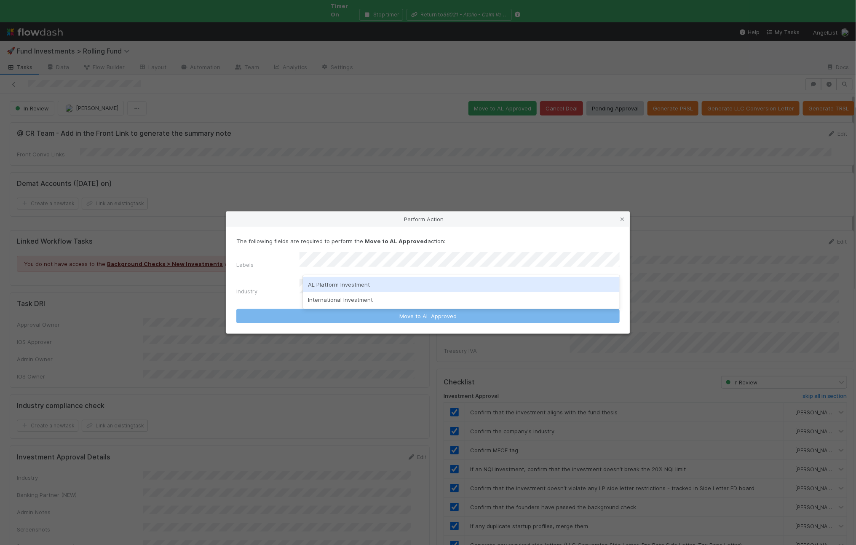
click at [343, 279] on div "AL Platform Investment" at bounding box center [461, 284] width 317 height 15
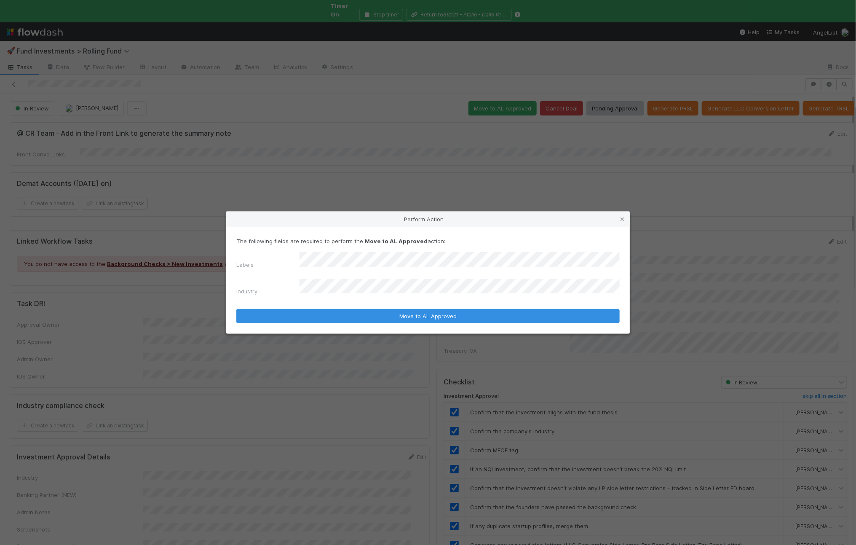
click at [236, 309] on button "Move to AL Approved" at bounding box center [427, 316] width 383 height 14
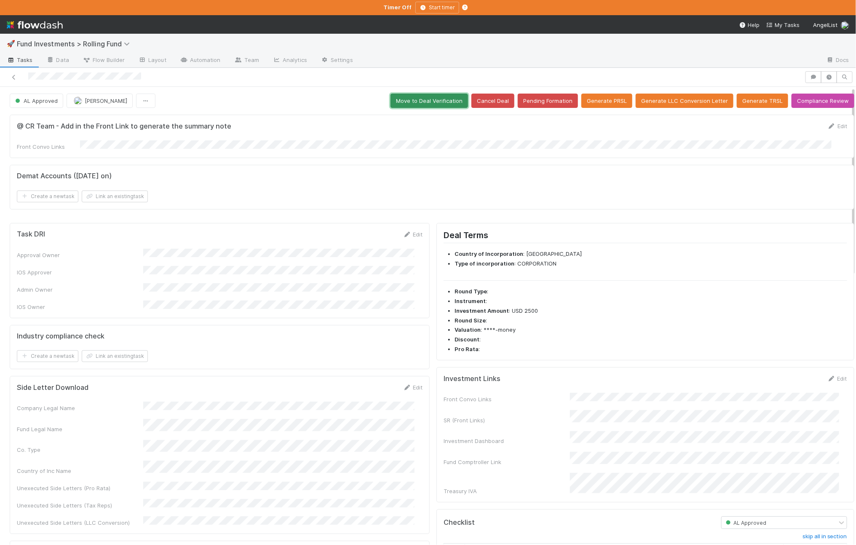
click at [401, 103] on button "Move to Deal Verification" at bounding box center [430, 101] width 78 height 14
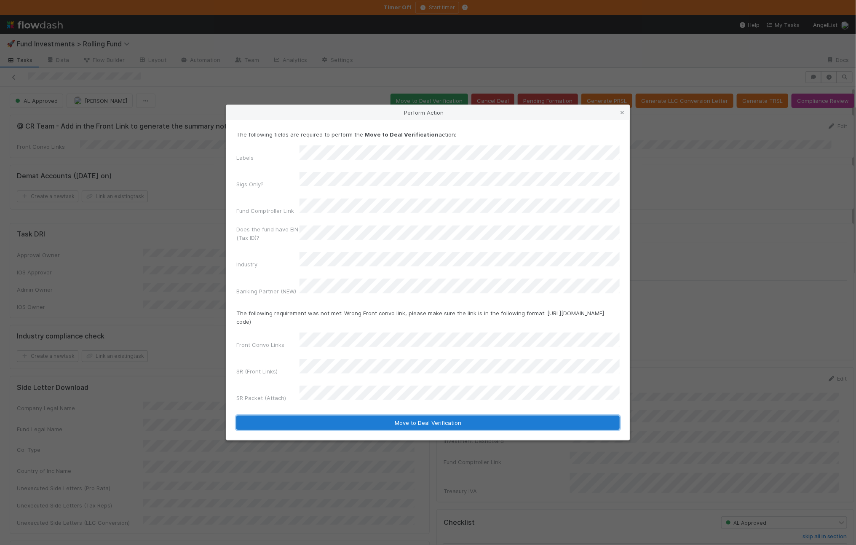
click at [351, 415] on button "Move to Deal Verification" at bounding box center [427, 422] width 383 height 14
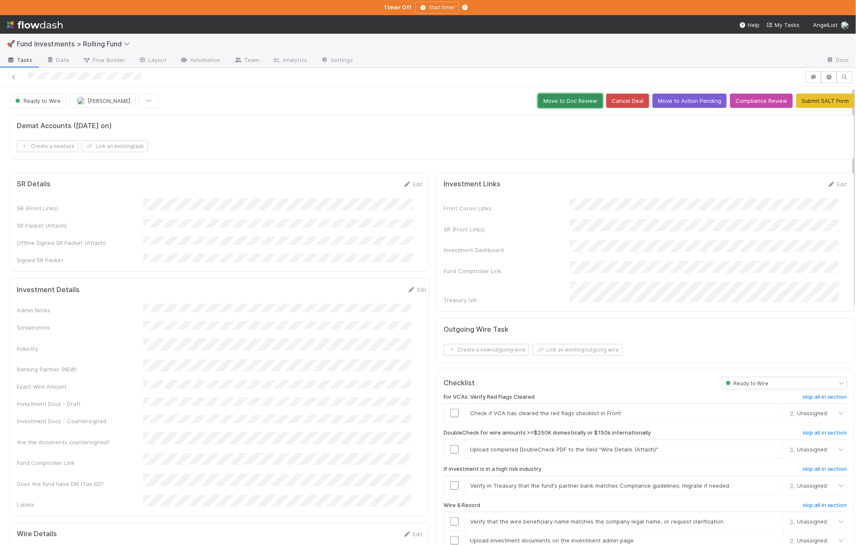
click at [557, 107] on button "Move to Doc Review" at bounding box center [570, 101] width 65 height 14
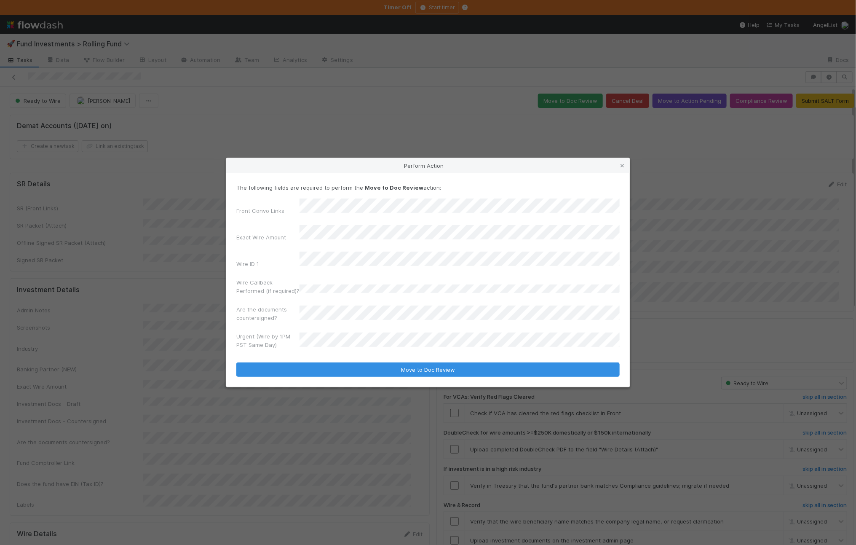
click at [236, 362] on button "Move to Doc Review" at bounding box center [427, 369] width 383 height 14
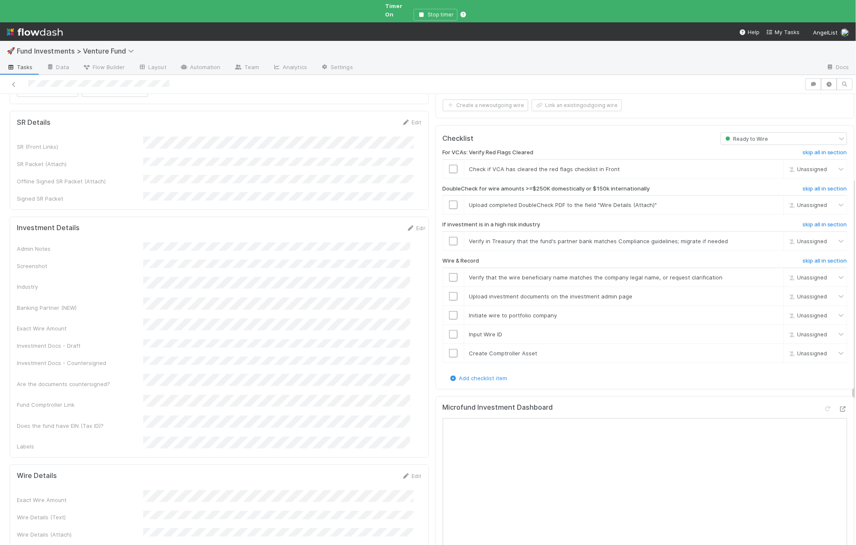
scroll to position [286, 0]
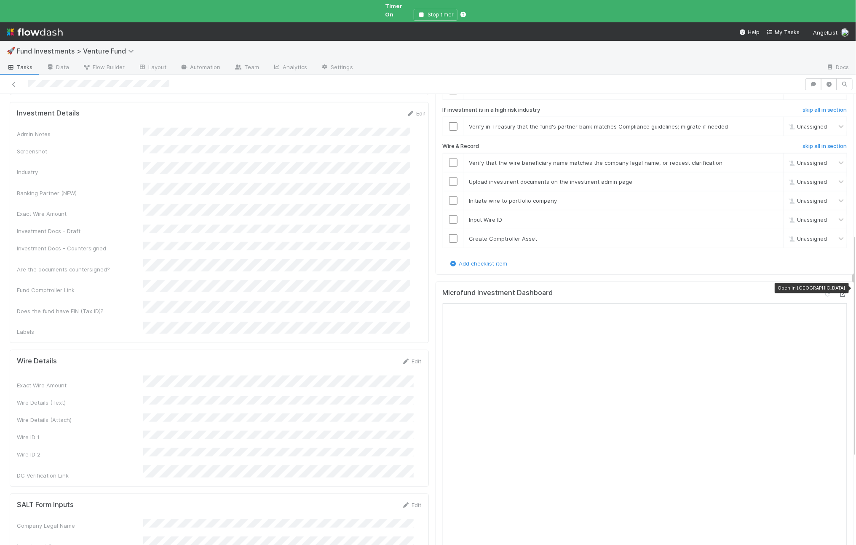
click at [839, 292] on icon at bounding box center [843, 294] width 8 height 5
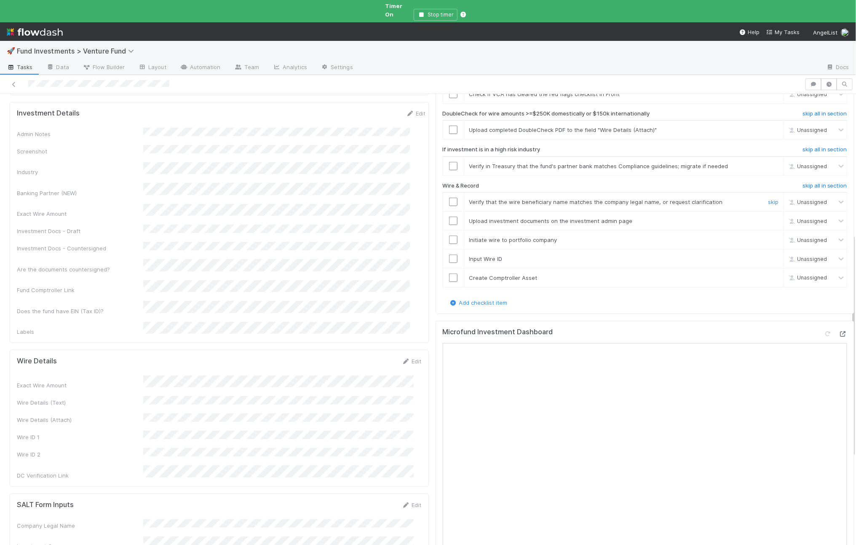
scroll to position [0, 0]
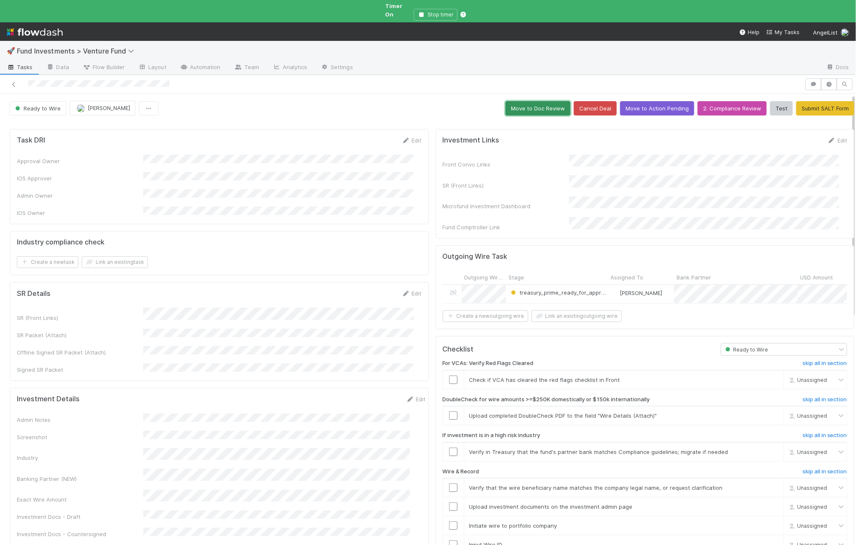
click at [528, 104] on button "Move to Doc Review" at bounding box center [538, 108] width 65 height 14
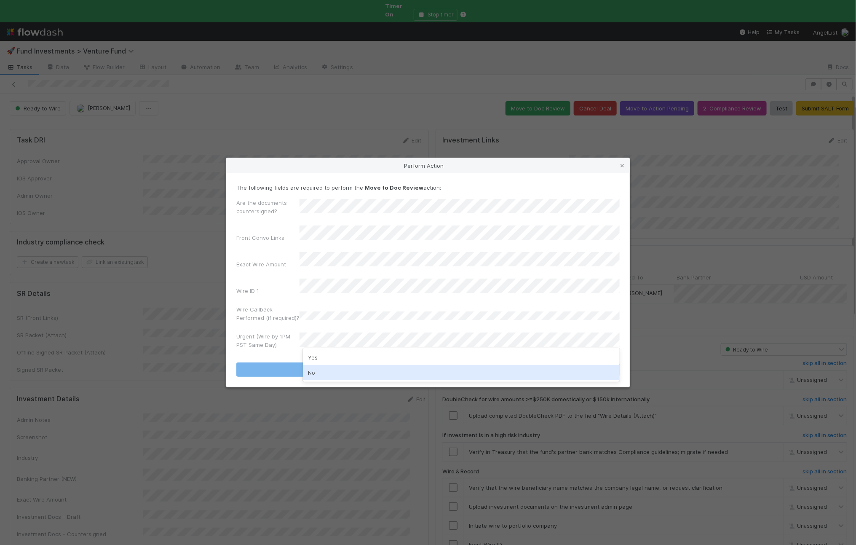
drag, startPoint x: 314, startPoint y: 372, endPoint x: 305, endPoint y: 364, distance: 11.9
click at [314, 372] on div "No" at bounding box center [461, 372] width 317 height 15
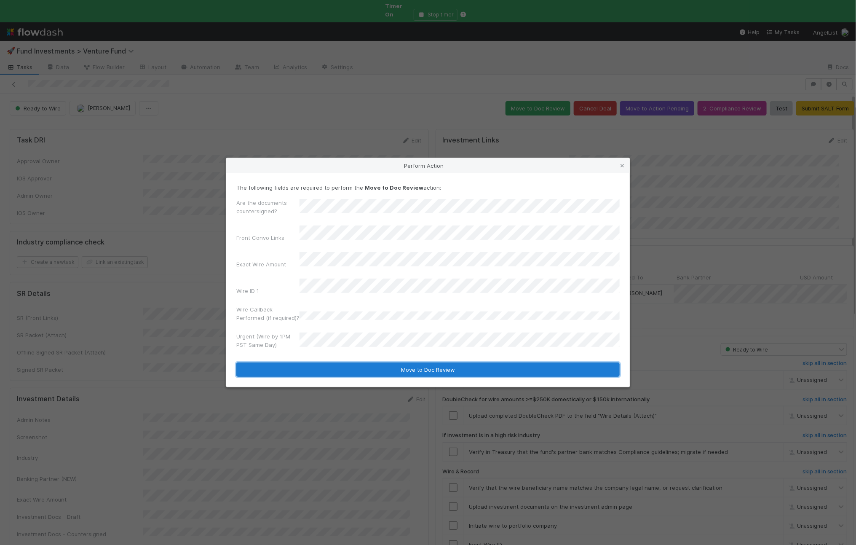
click at [302, 362] on button "Move to Doc Review" at bounding box center [427, 369] width 383 height 14
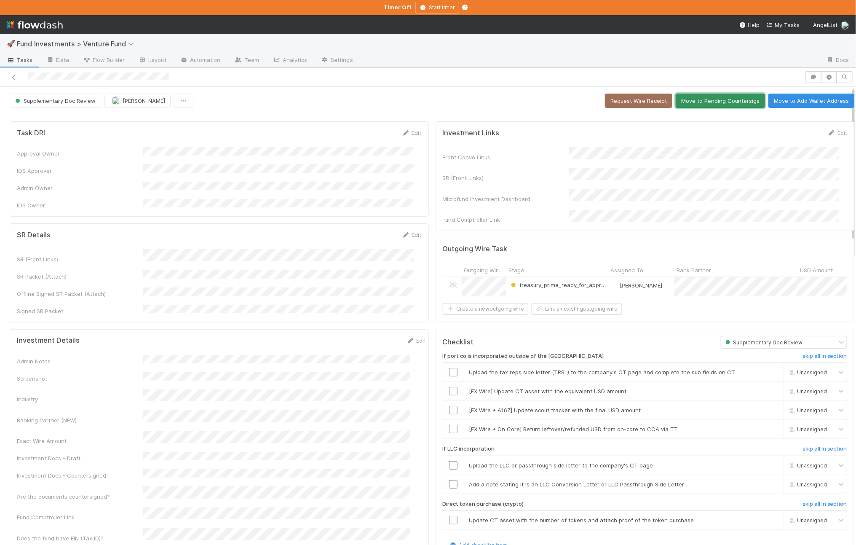
click at [698, 102] on button "Move to Pending Countersigs" at bounding box center [720, 101] width 89 height 14
